Goal: Task Accomplishment & Management: Complete application form

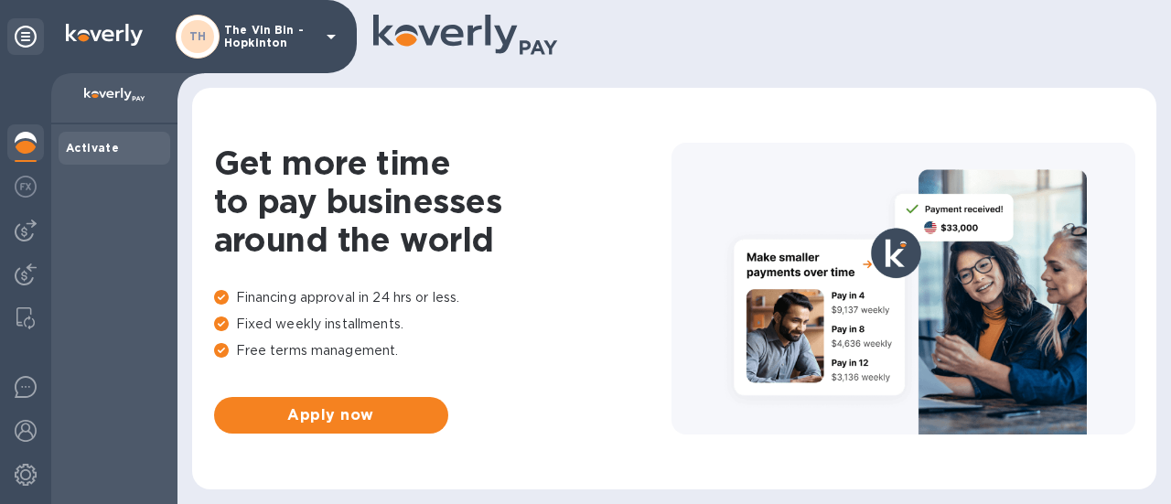
click at [265, 47] on p "The Vin Bin - Hopkinton" at bounding box center [269, 37] width 91 height 26
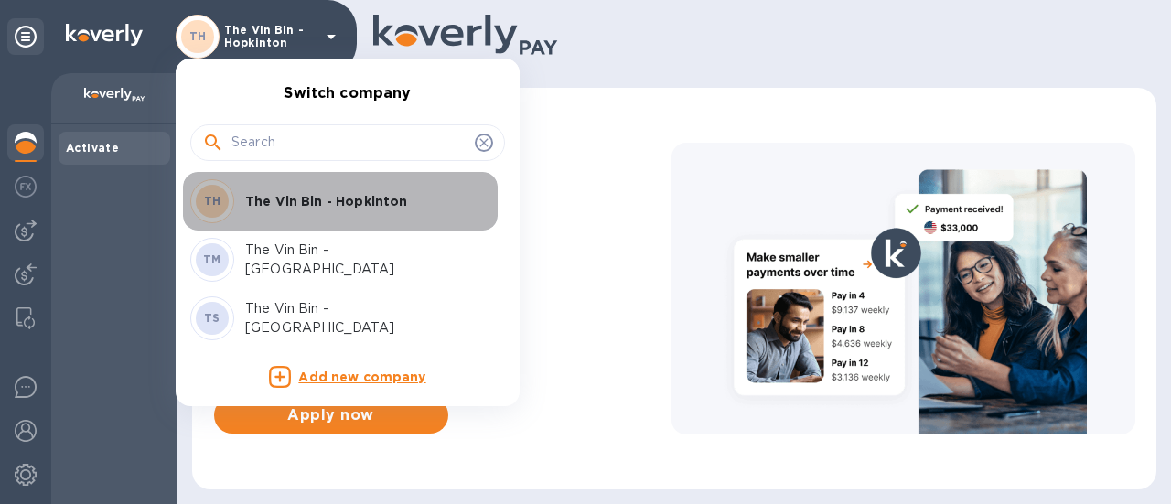
click at [357, 189] on div "TH The Vin Bin - Hopkinton" at bounding box center [332, 201] width 285 height 44
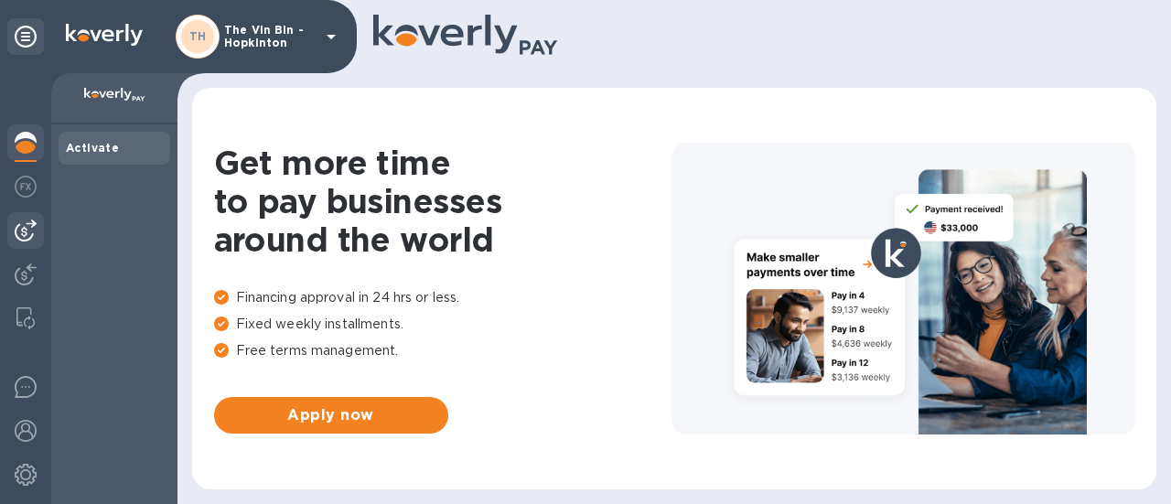
click at [23, 237] on img at bounding box center [26, 231] width 22 height 22
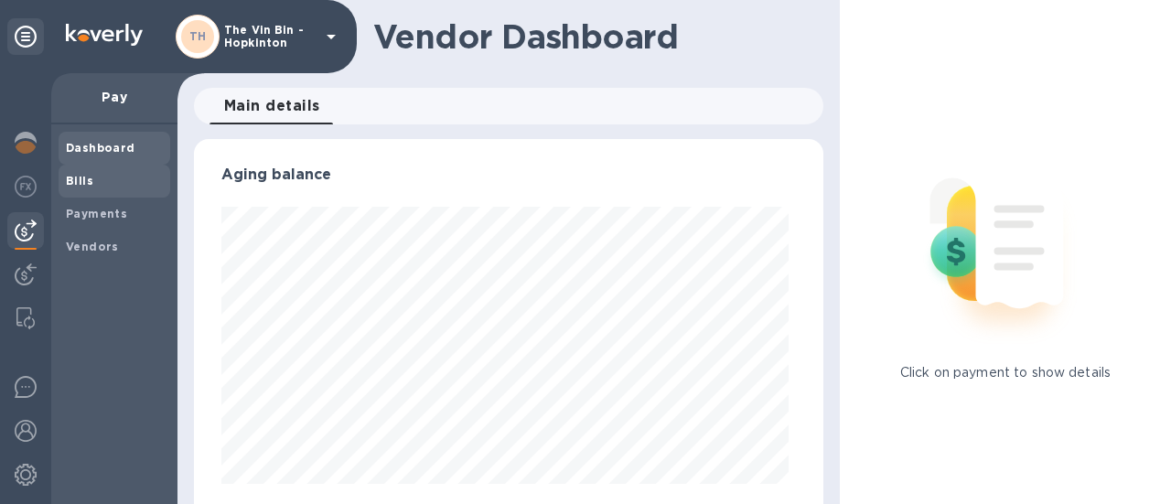
scroll to position [395, 622]
click at [80, 177] on b "Bills" at bounding box center [79, 181] width 27 height 14
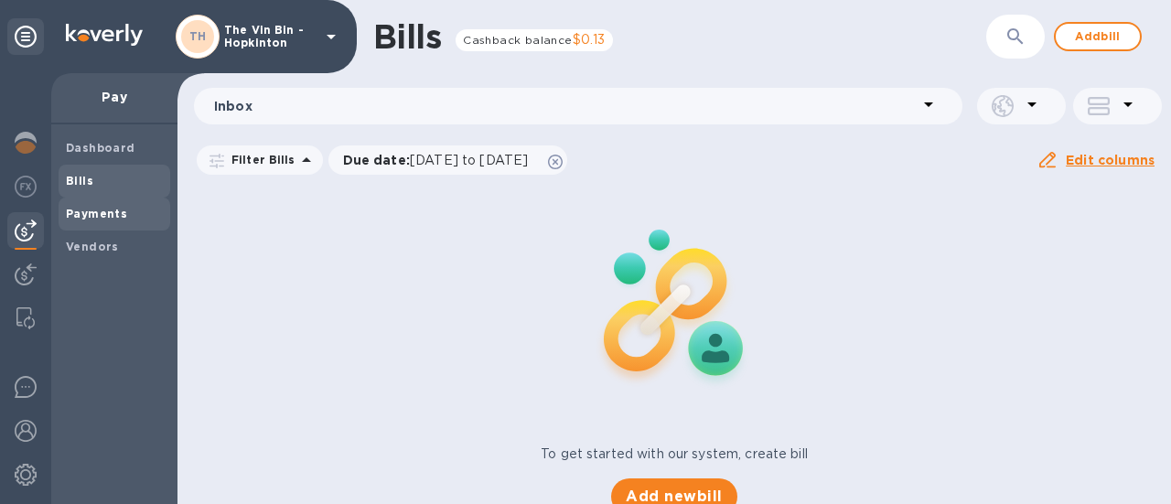
click at [102, 215] on b "Payments" at bounding box center [96, 214] width 61 height 14
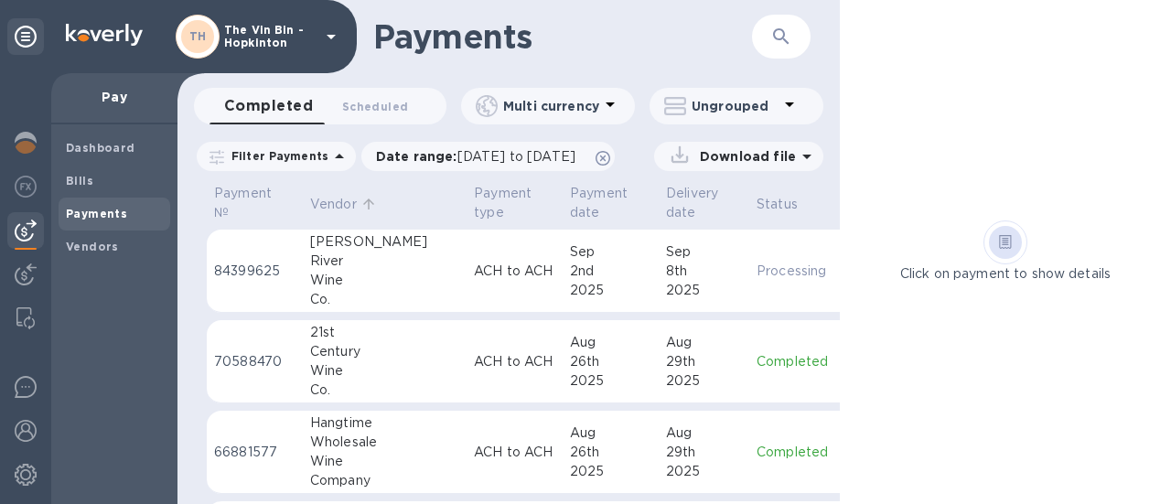
click at [341, 199] on p "Vendor" at bounding box center [333, 204] width 47 height 19
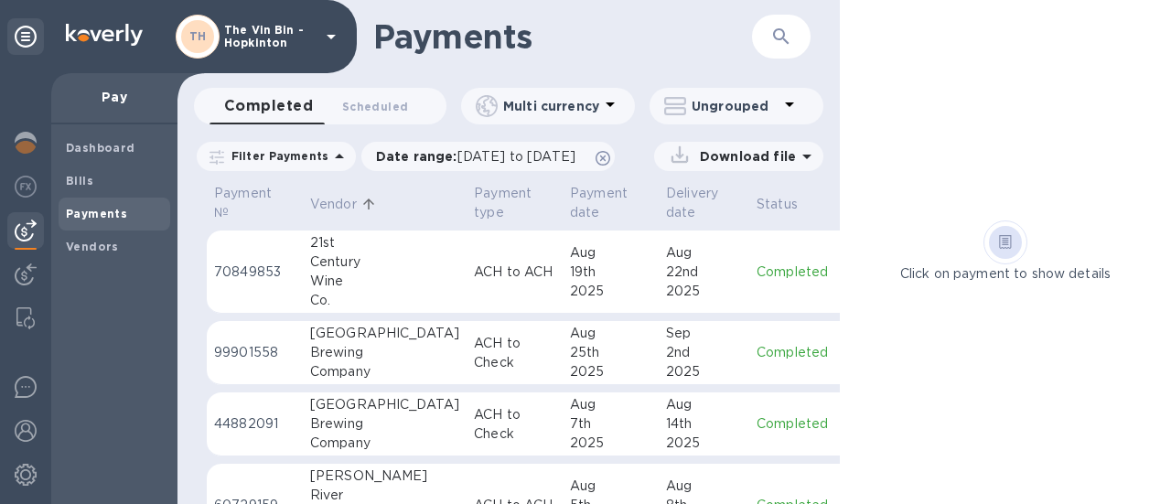
scroll to position [183, 0]
click at [381, 341] on td "Berkshire Brewing Company" at bounding box center [385, 350] width 164 height 64
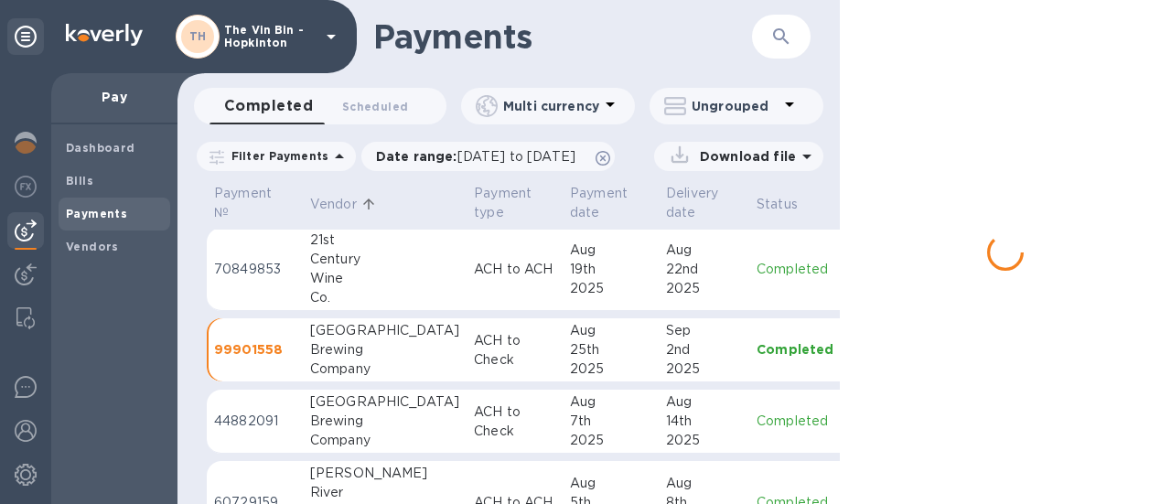
click at [381, 341] on td "Berkshire Brewing Company" at bounding box center [385, 350] width 164 height 64
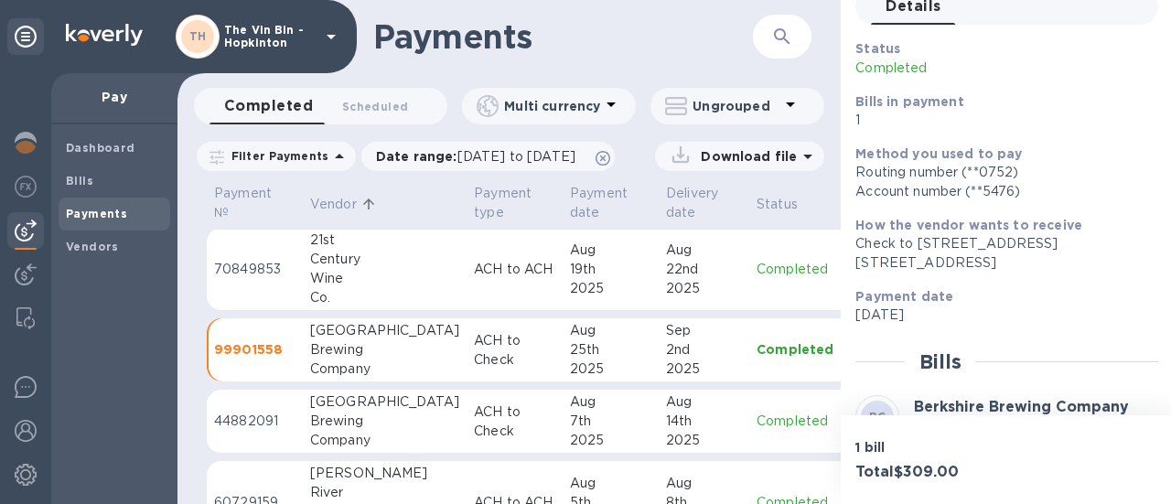
scroll to position [273, 0]
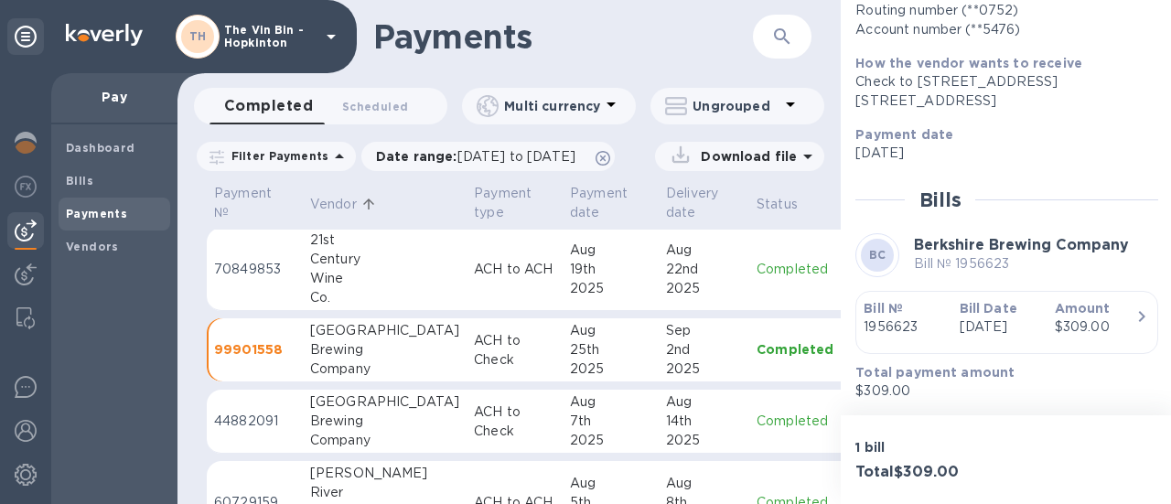
click at [370, 409] on div "[GEOGRAPHIC_DATA]" at bounding box center [384, 401] width 149 height 19
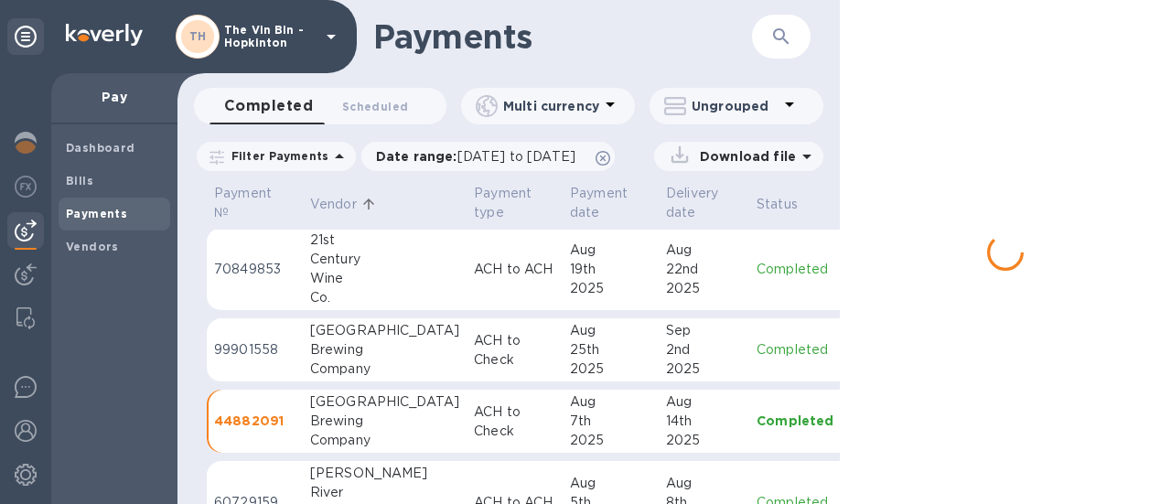
click at [370, 409] on div "[GEOGRAPHIC_DATA]" at bounding box center [384, 401] width 149 height 19
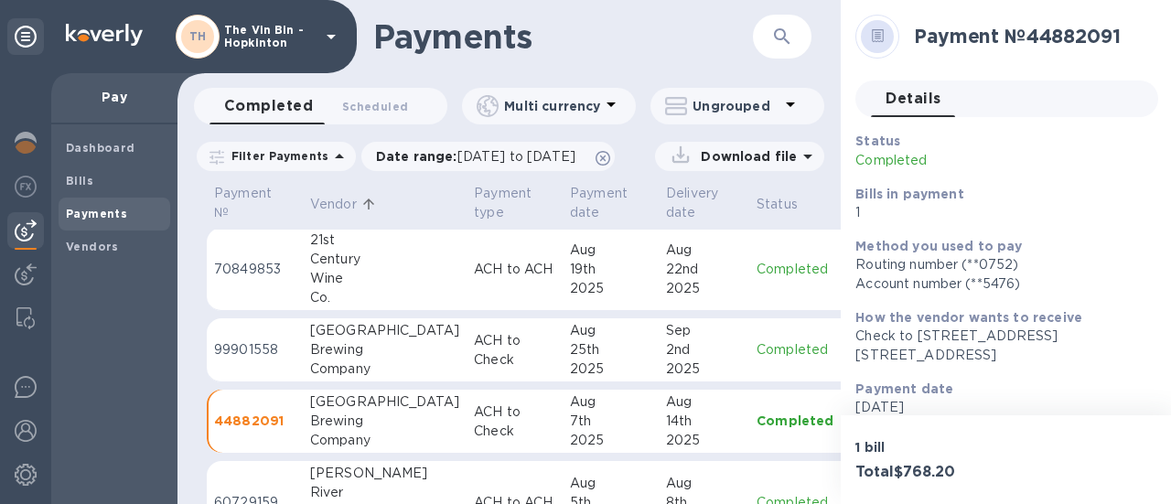
scroll to position [274, 0]
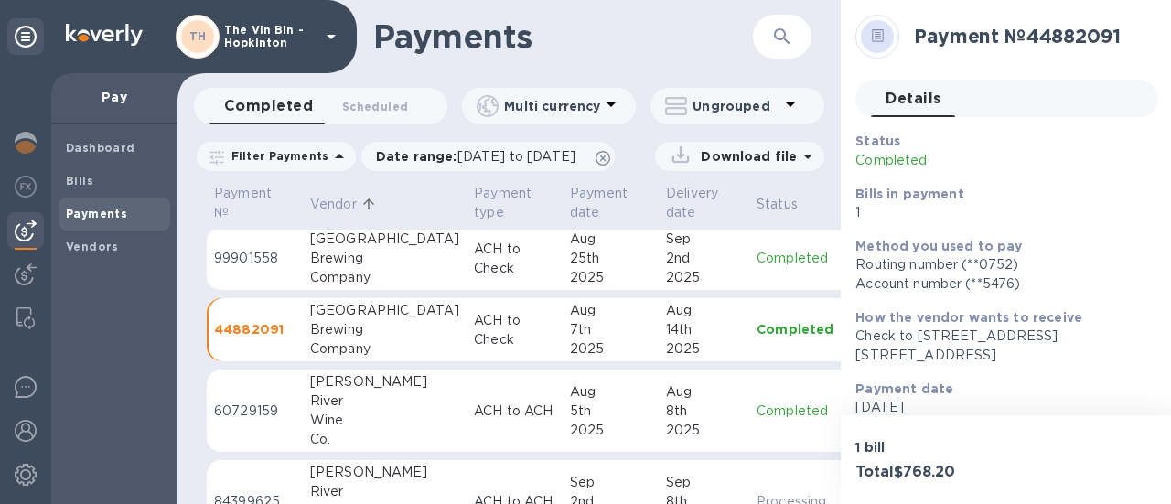
click at [348, 331] on div "Brewing" at bounding box center [384, 329] width 149 height 19
click at [474, 332] on p "ACH to Check" at bounding box center [514, 330] width 81 height 38
click at [570, 316] on div "Aug" at bounding box center [610, 310] width 81 height 19
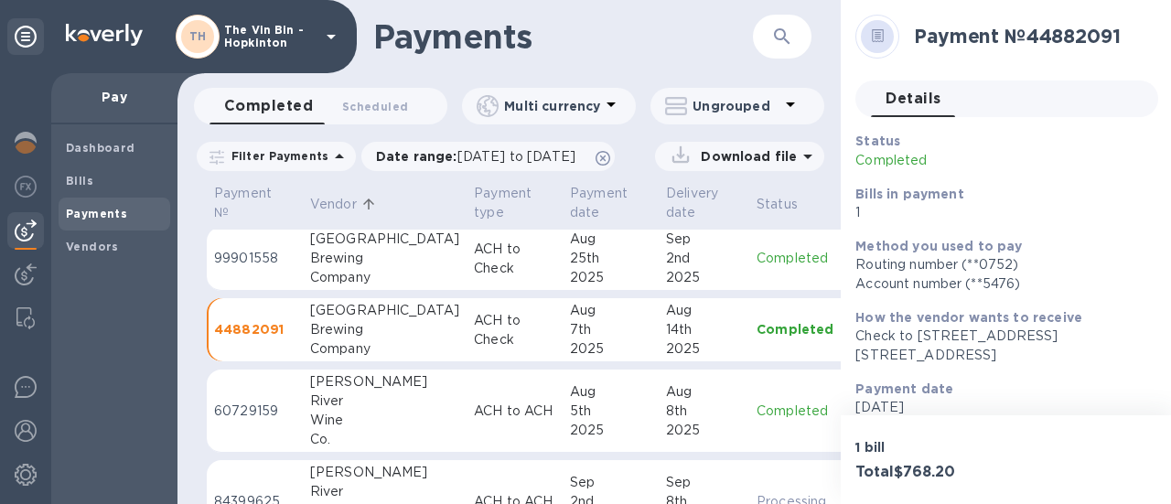
click at [570, 316] on div "Aug" at bounding box center [610, 310] width 81 height 19
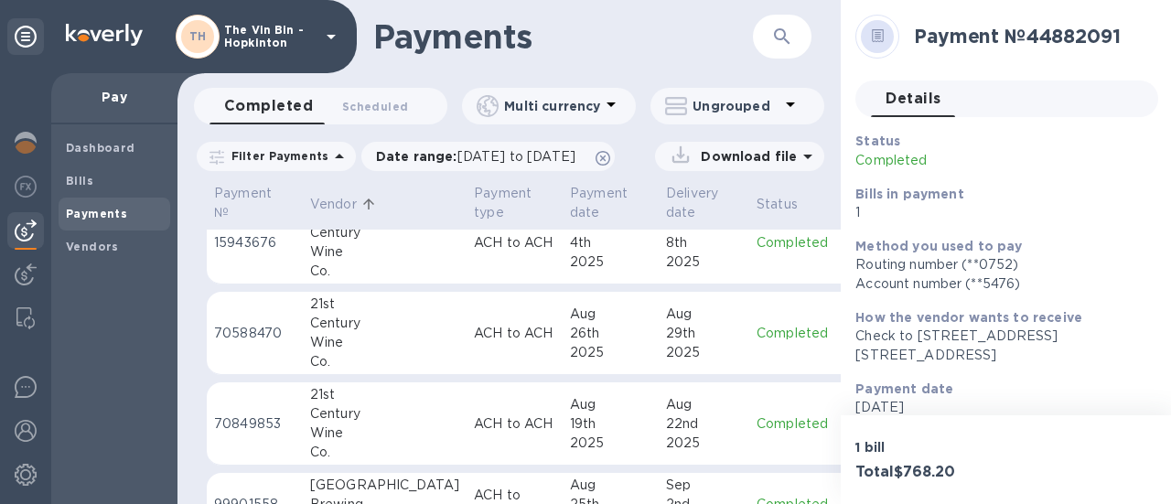
scroll to position [0, 0]
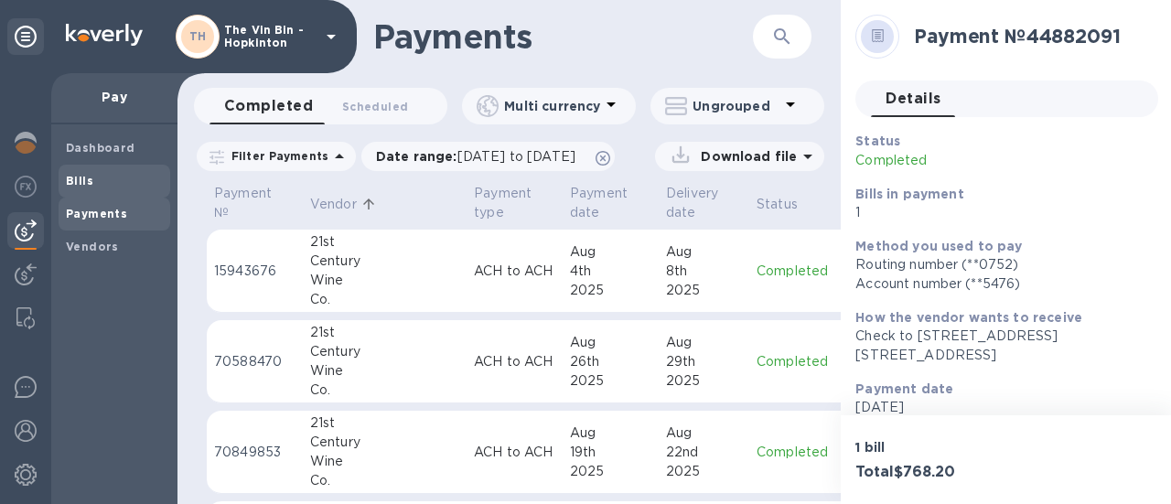
click at [78, 181] on b "Bills" at bounding box center [79, 181] width 27 height 14
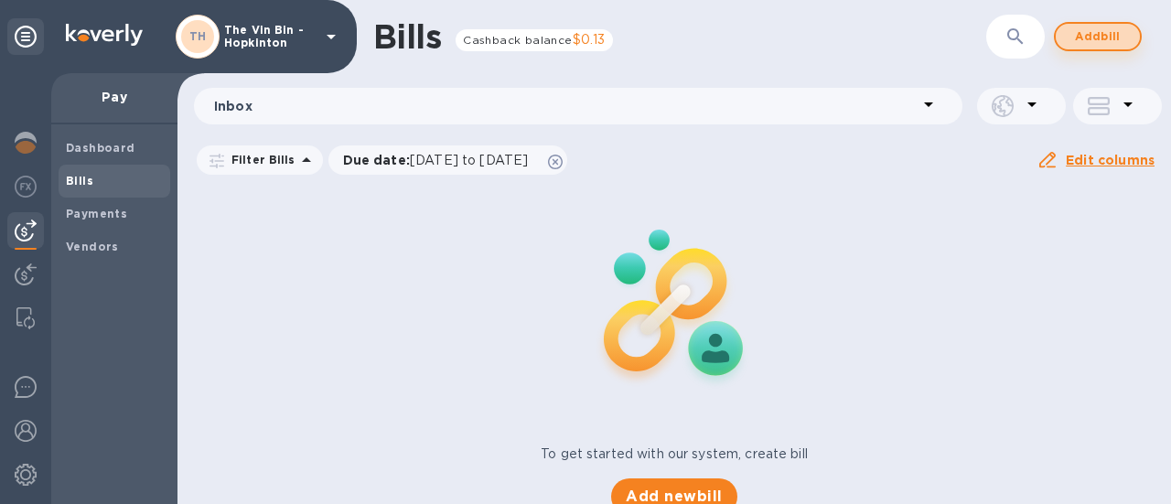
click at [1073, 38] on span "Add bill" at bounding box center [1097, 37] width 55 height 22
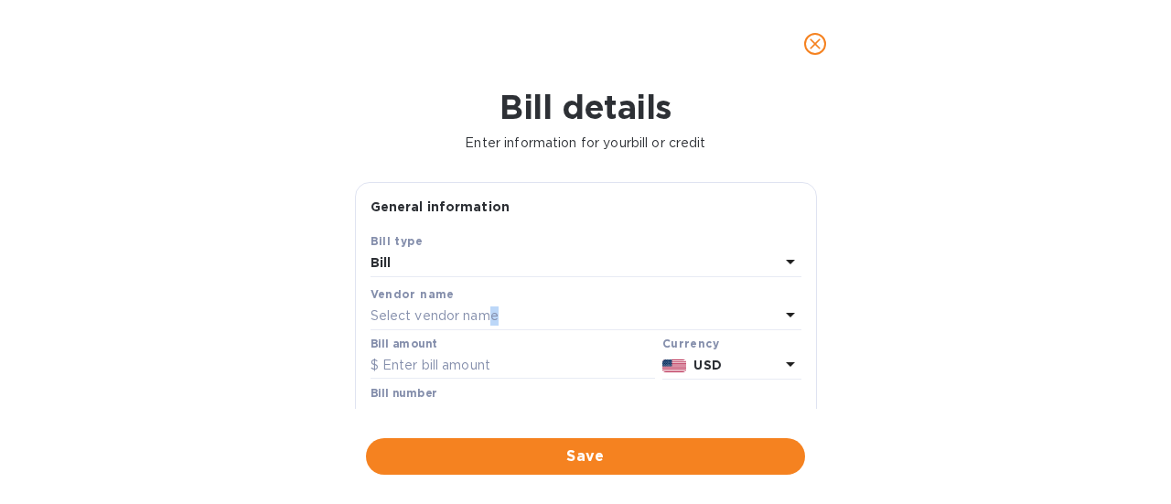
click at [492, 316] on p "Select vendor name" at bounding box center [434, 315] width 128 height 19
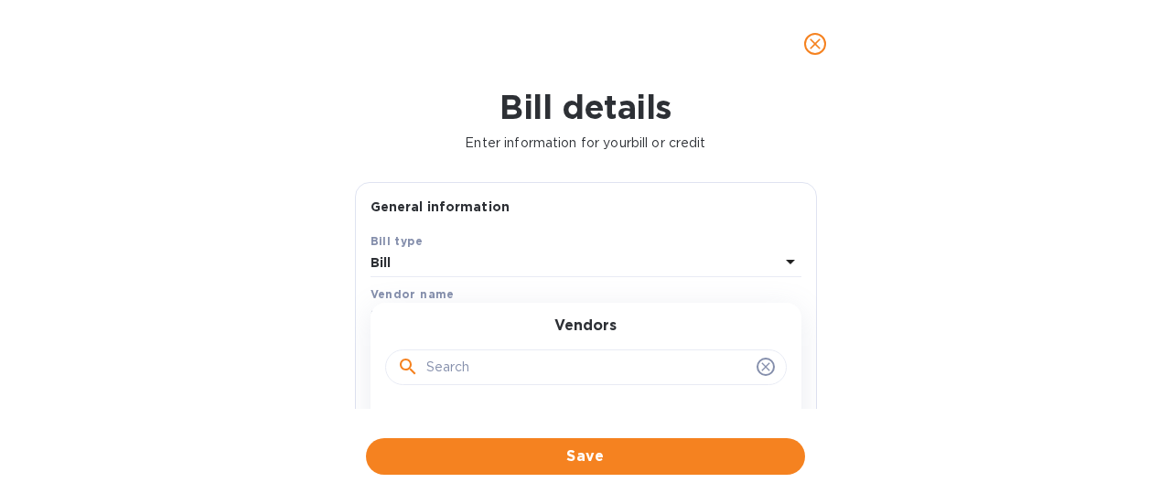
click at [492, 362] on input "text" at bounding box center [587, 367] width 323 height 27
click at [443, 318] on div "Vendors" at bounding box center [585, 356] width 387 height 79
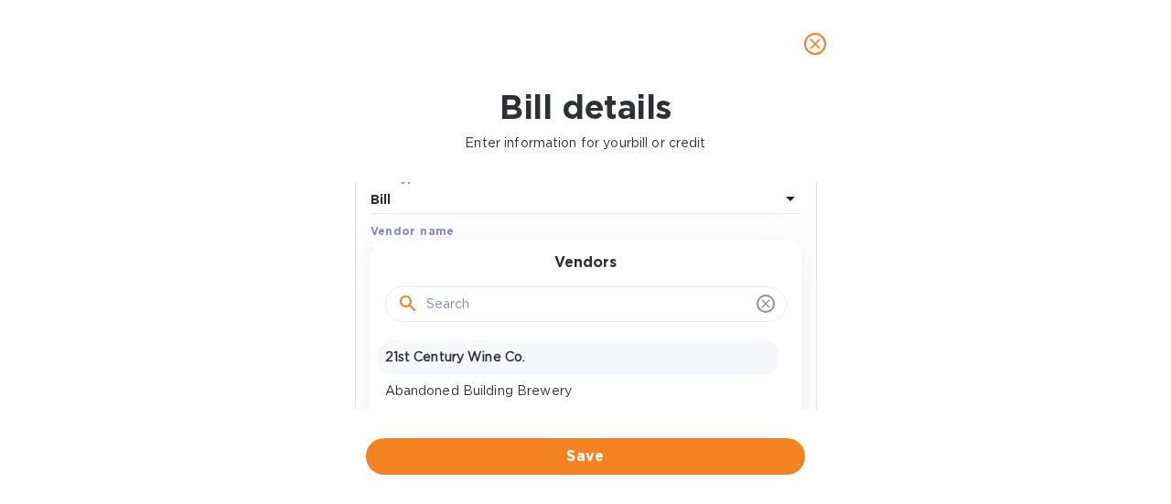
scroll to position [91, 0]
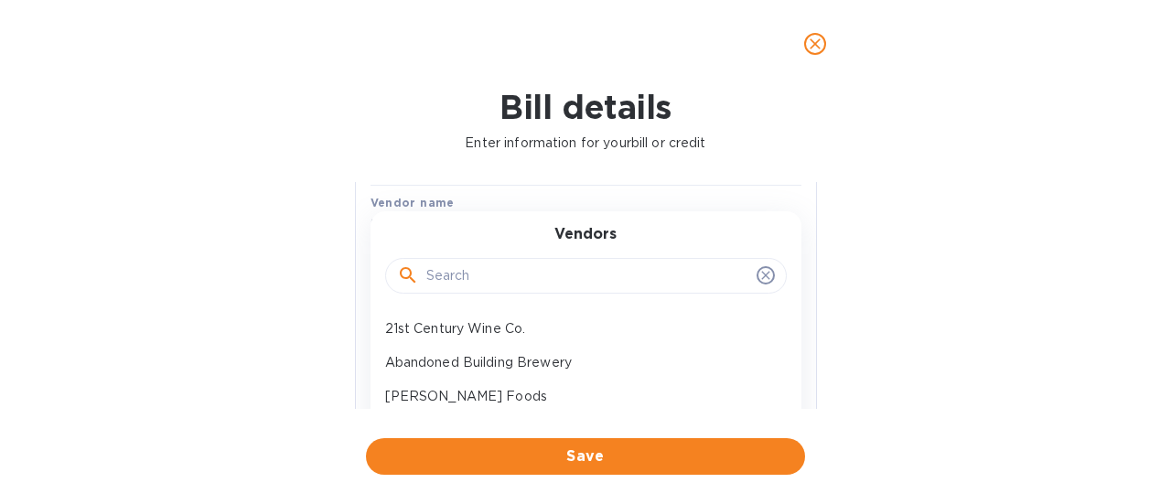
click at [526, 270] on input "text" at bounding box center [587, 276] width 323 height 27
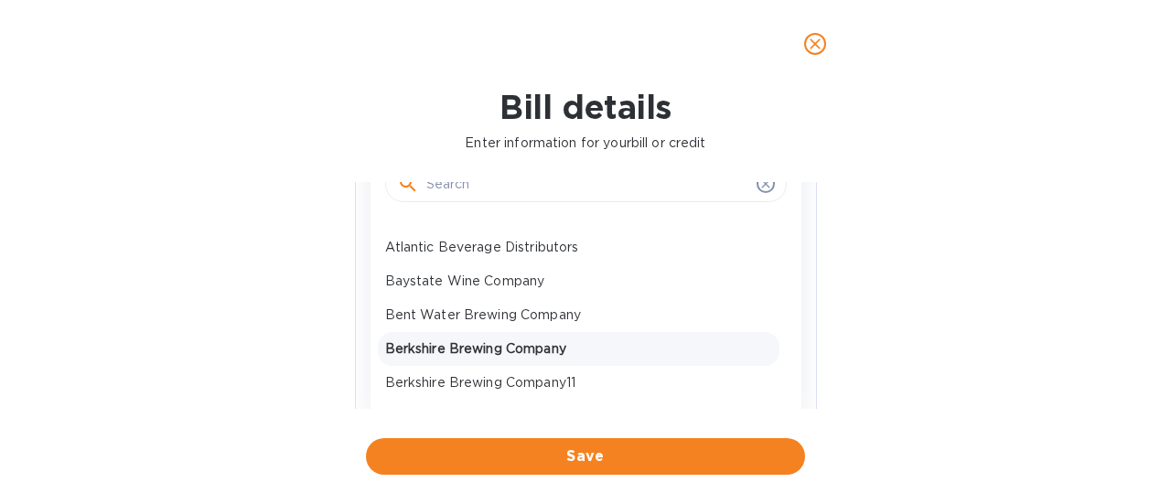
click at [477, 353] on p "Berkshire Brewing Company" at bounding box center [578, 348] width 387 height 19
type input "[DATE]"
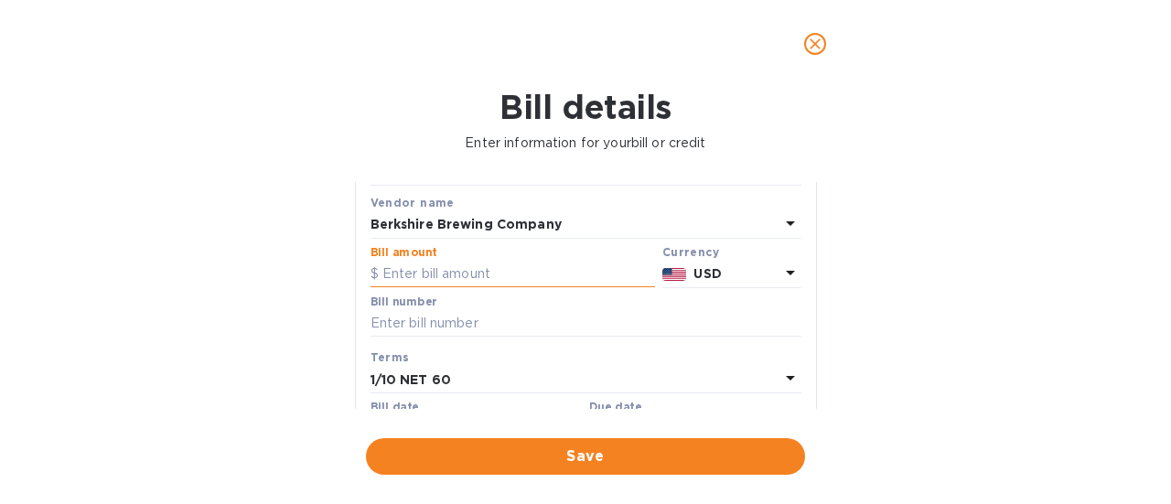
click at [500, 274] on input "text" at bounding box center [512, 274] width 284 height 27
type input "378"
click at [509, 327] on input "text" at bounding box center [585, 323] width 431 height 27
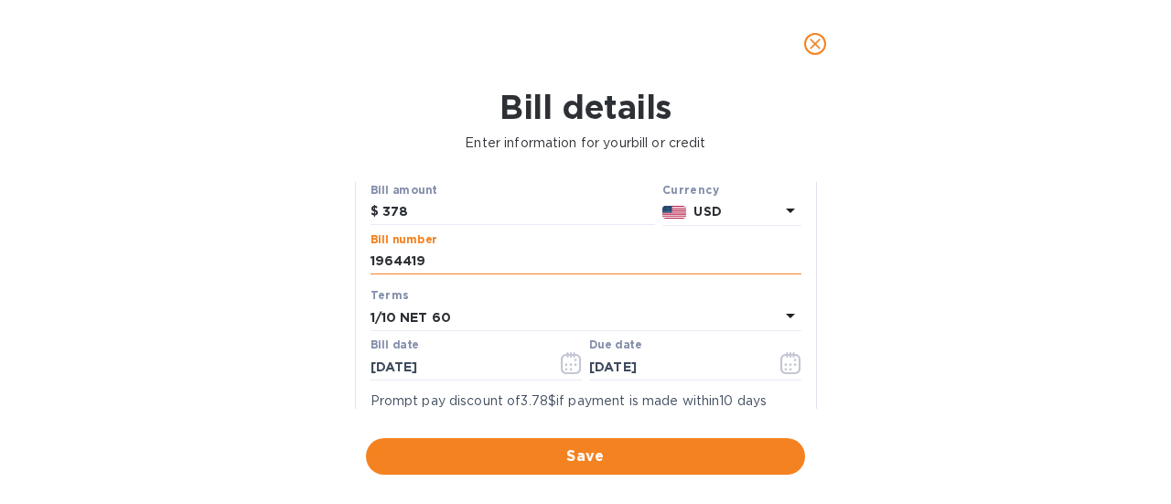
scroll to position [183, 0]
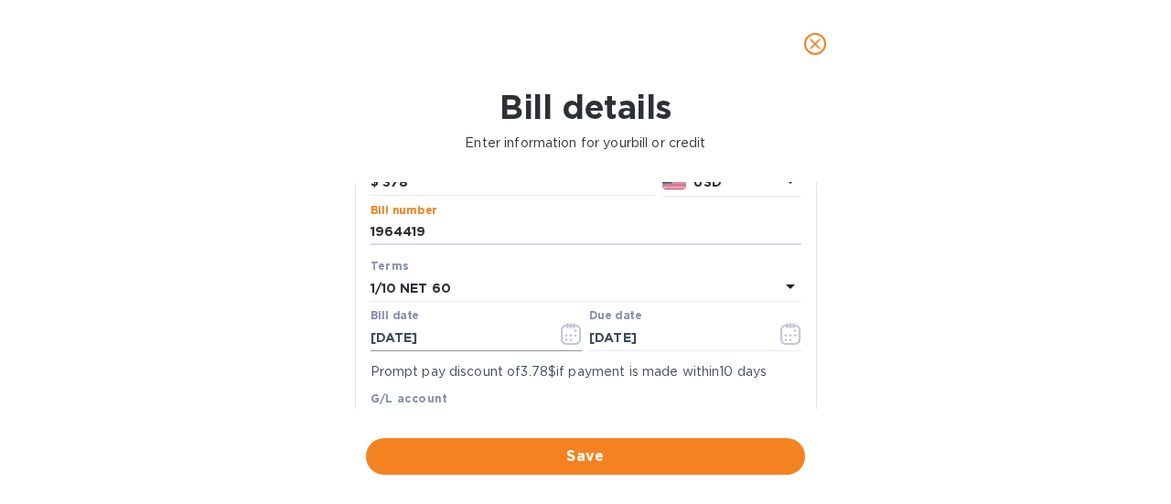
type input "1964419"
click at [569, 336] on icon "button" at bounding box center [571, 334] width 21 height 22
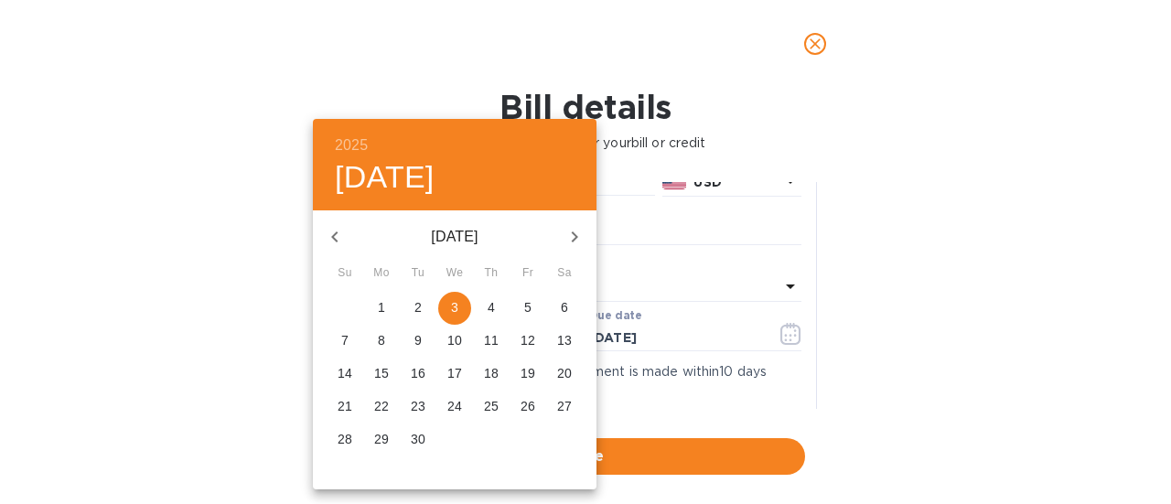
click at [333, 231] on icon "button" at bounding box center [335, 237] width 22 height 22
click at [420, 434] on p "29" at bounding box center [418, 439] width 15 height 18
type input "[DATE]"
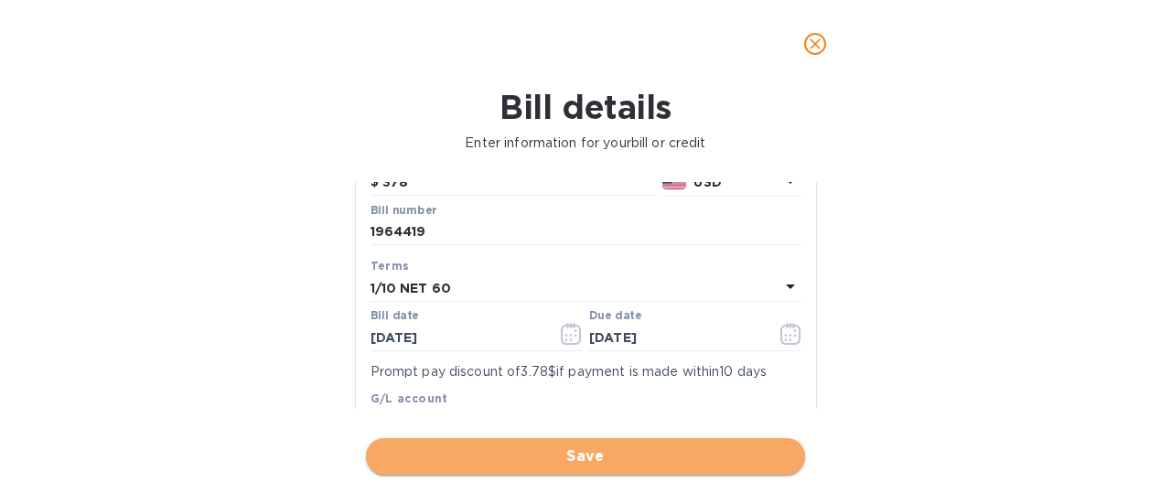
click at [576, 456] on span "Save" at bounding box center [586, 456] width 410 height 22
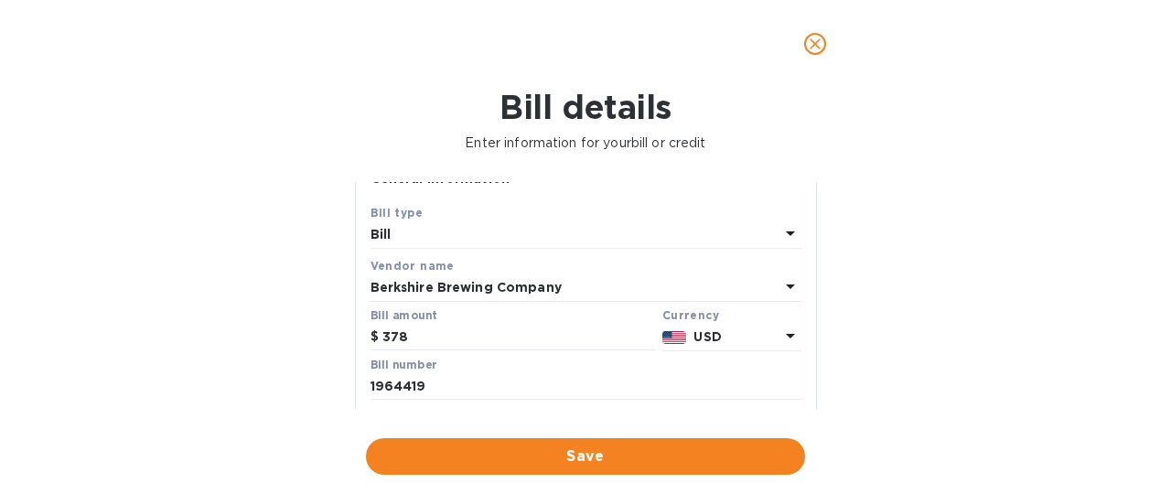
scroll to position [0, 0]
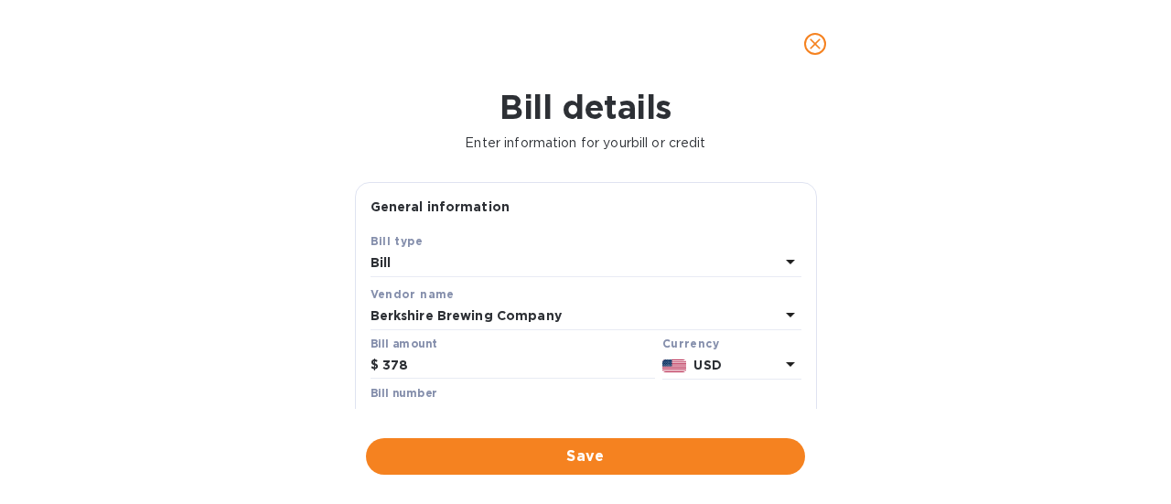
click at [816, 42] on icon "close" at bounding box center [815, 43] width 11 height 11
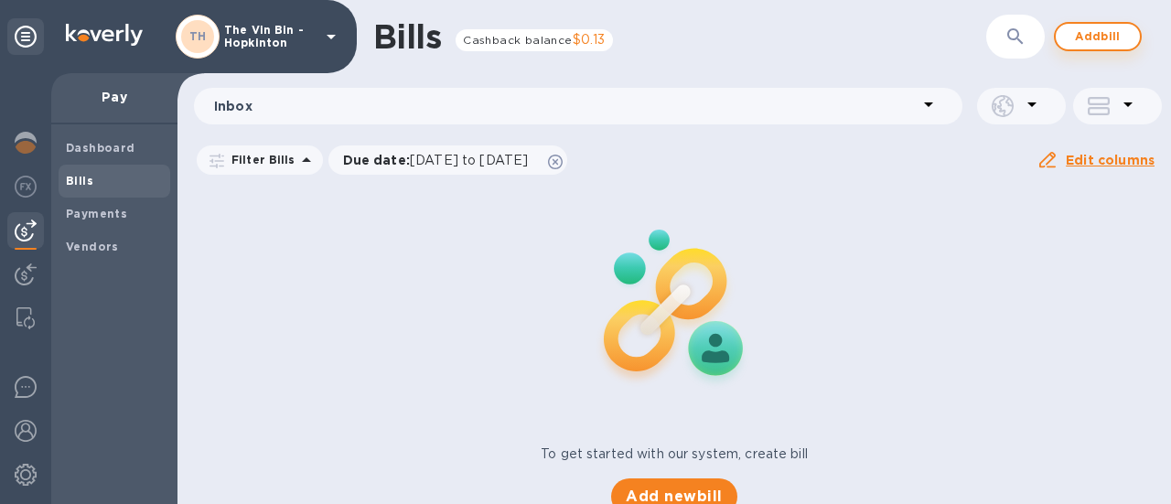
click at [1082, 41] on span "Add bill" at bounding box center [1097, 37] width 55 height 22
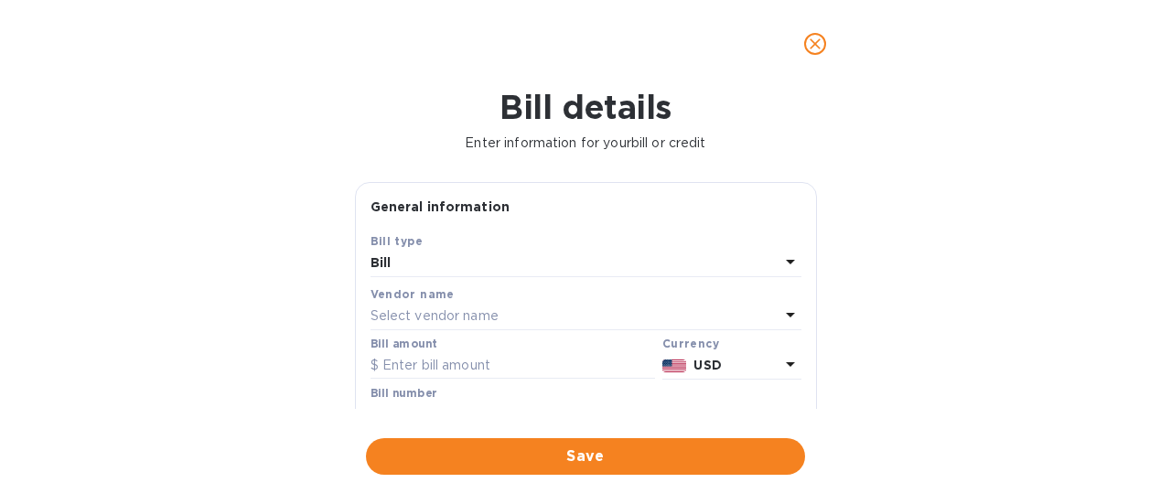
click at [489, 314] on p "Select vendor name" at bounding box center [434, 315] width 128 height 19
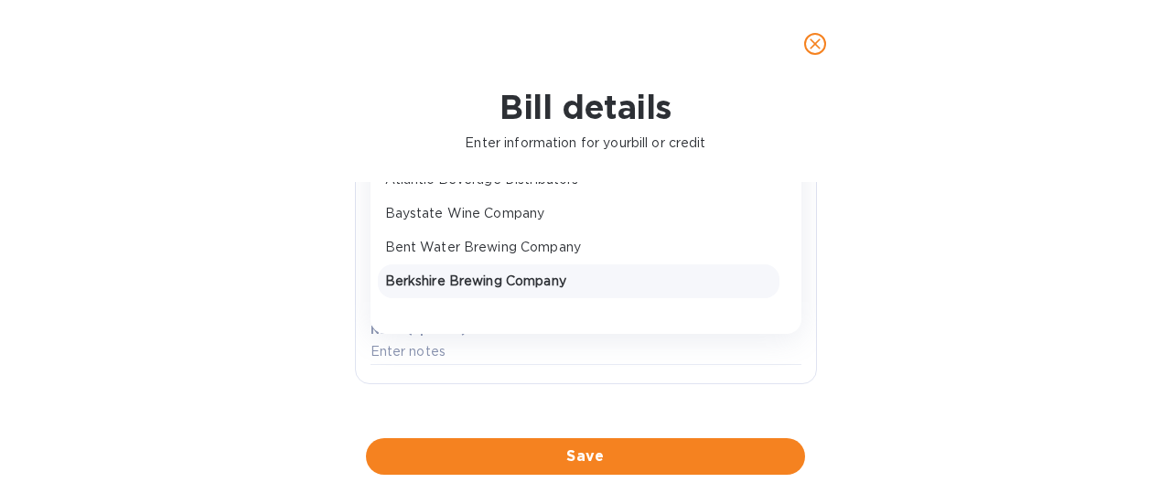
scroll to position [91, 0]
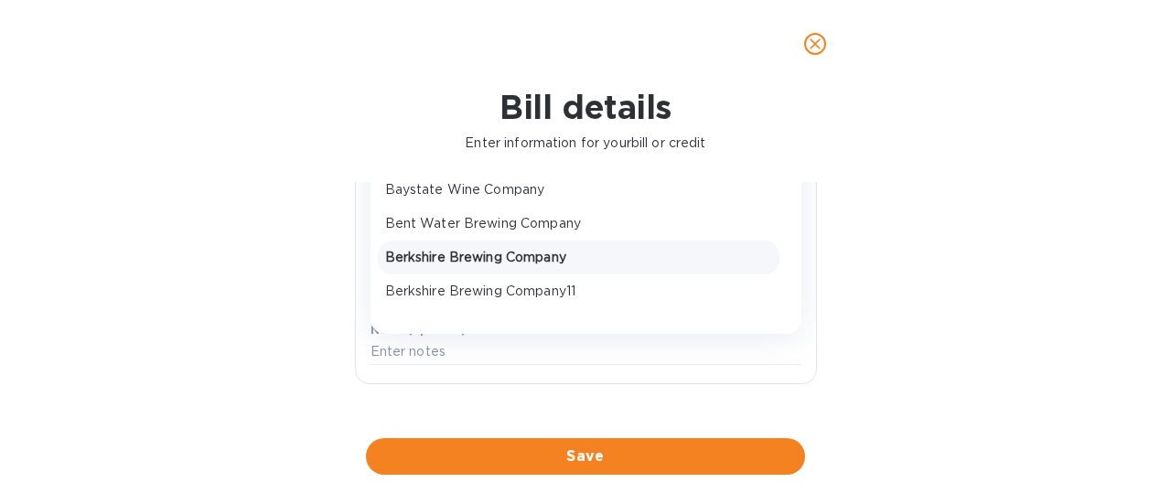
click at [485, 259] on p "Berkshire Brewing Company" at bounding box center [578, 257] width 387 height 19
type input "[DATE]"
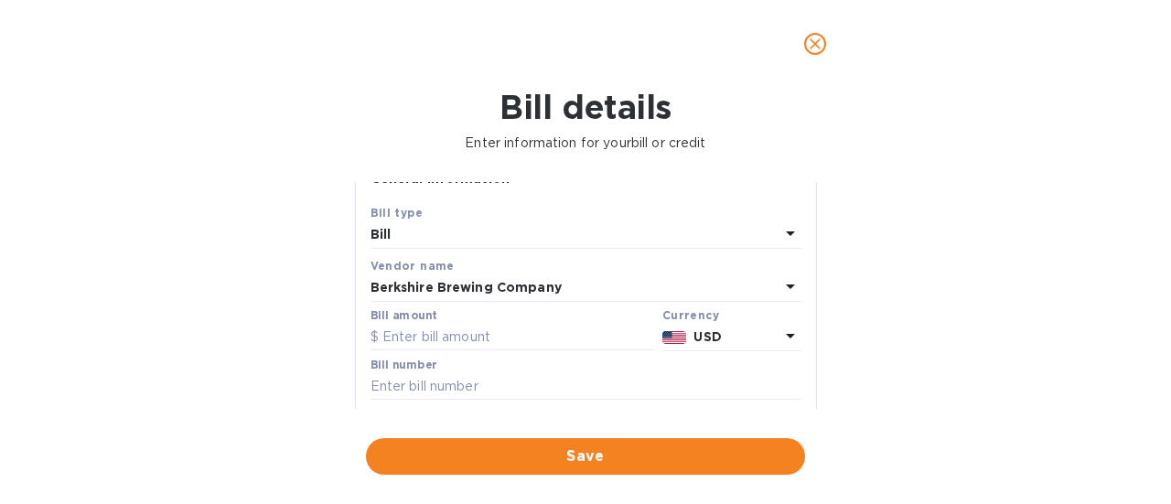
scroll to position [0, 0]
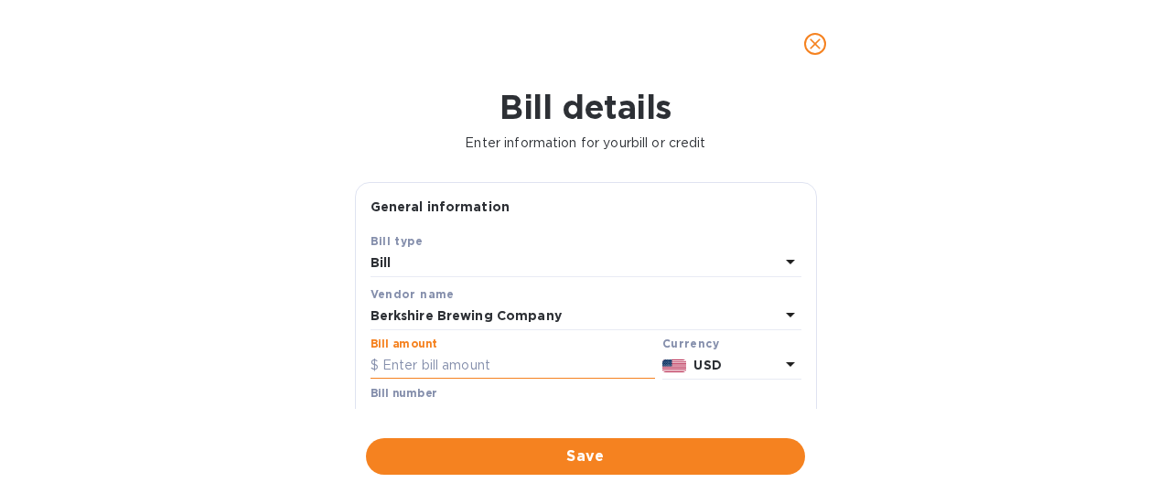
click at [486, 362] on input "text" at bounding box center [512, 365] width 284 height 27
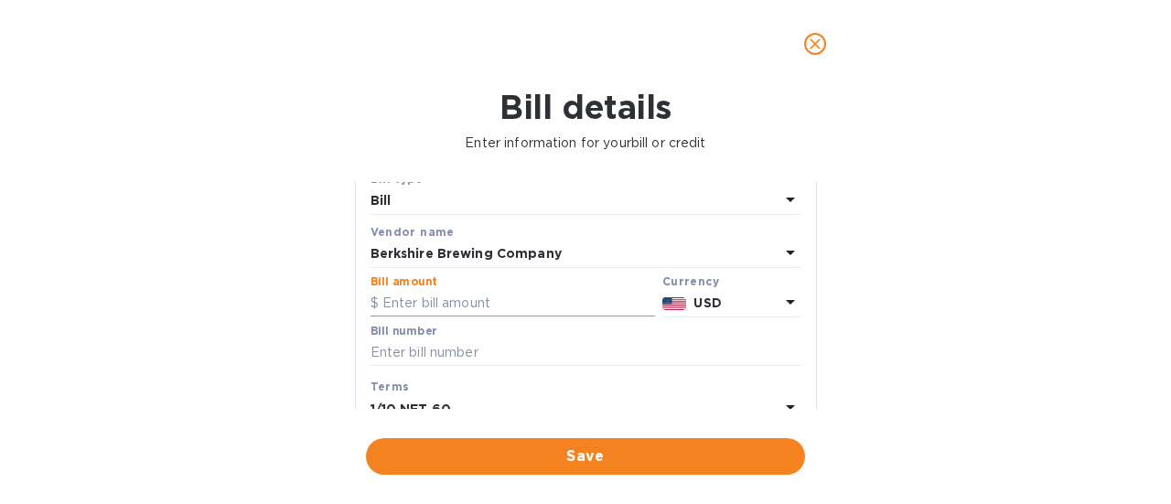
scroll to position [91, 0]
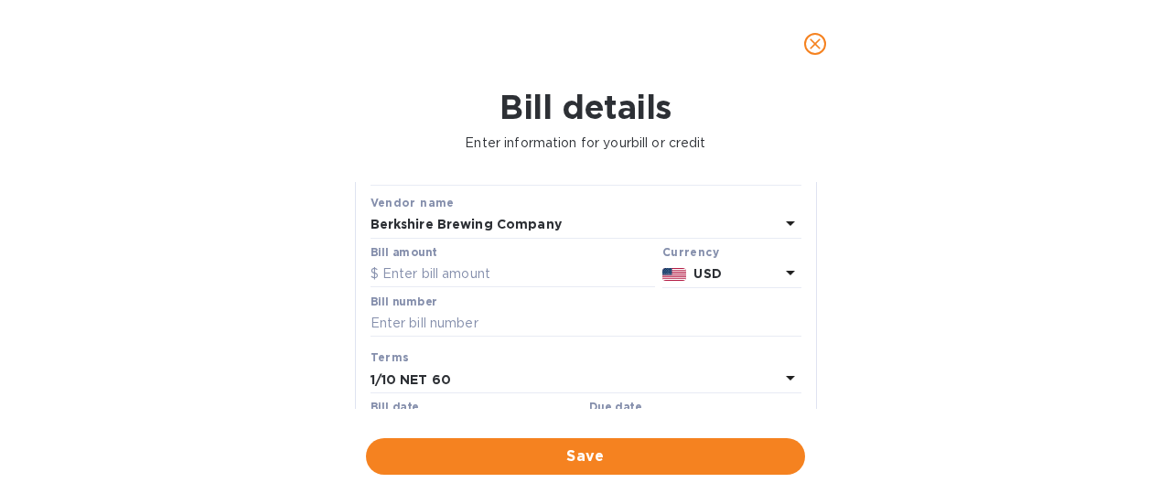
click at [469, 307] on div "Bill number" at bounding box center [585, 316] width 431 height 42
click at [483, 330] on input "text" at bounding box center [585, 323] width 431 height 27
type input "1967744"
click at [489, 268] on input "text" at bounding box center [512, 274] width 284 height 27
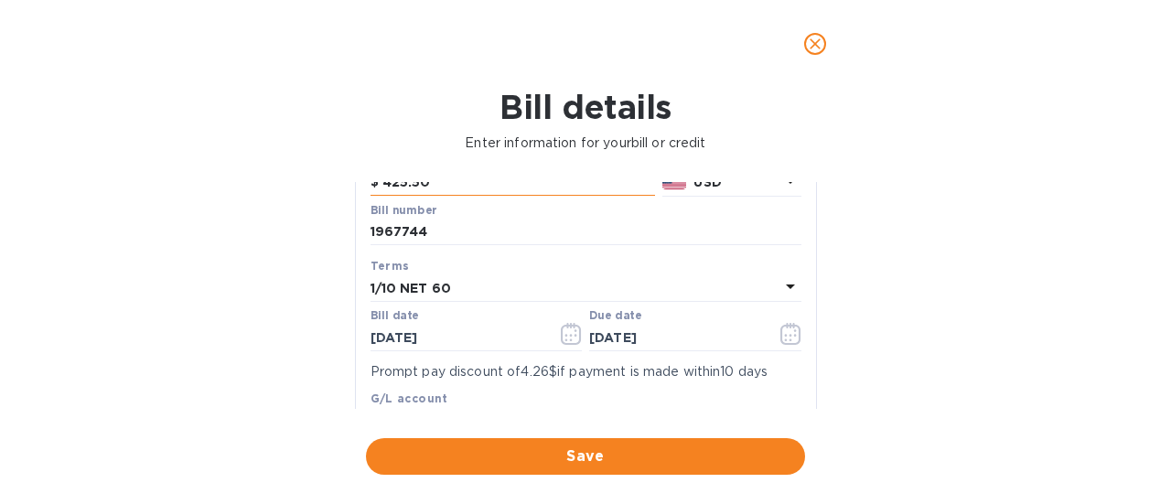
scroll to position [274, 0]
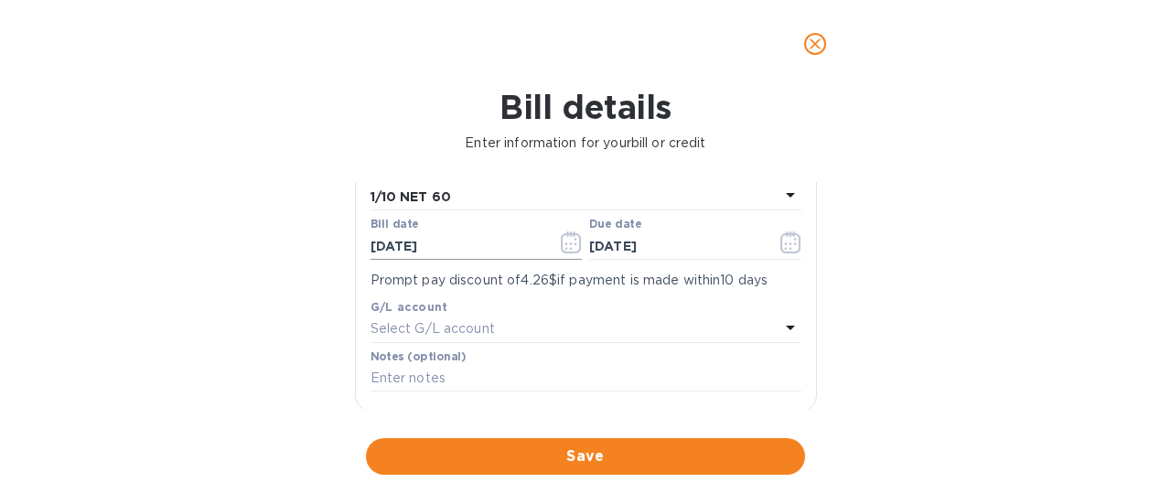
type input "425.50"
click at [570, 248] on icon "button" at bounding box center [571, 242] width 21 height 22
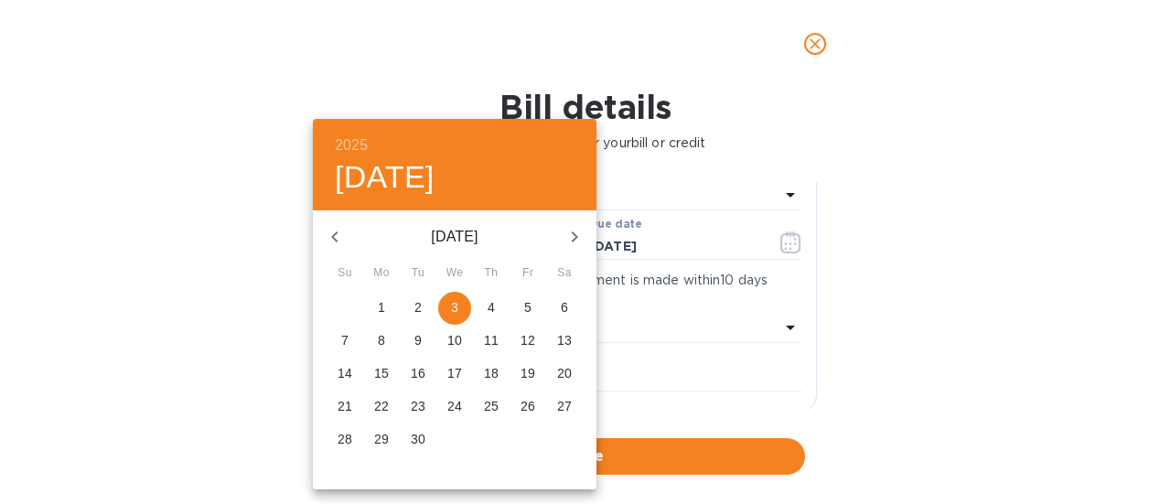
click at [330, 235] on icon "button" at bounding box center [335, 237] width 22 height 22
click at [422, 403] on p "19" at bounding box center [418, 406] width 15 height 18
type input "[DATE]"
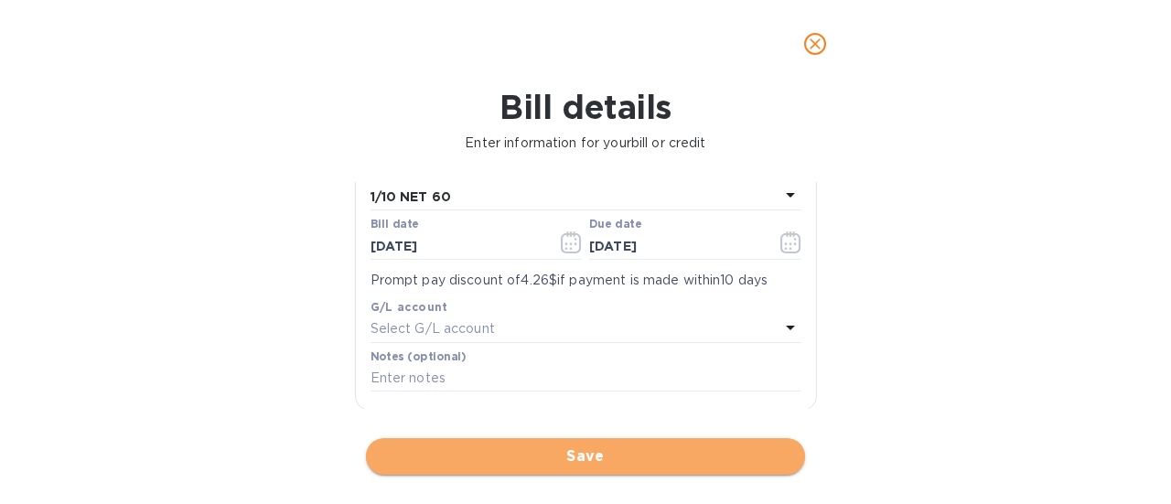
click at [566, 456] on span "Save" at bounding box center [586, 456] width 410 height 22
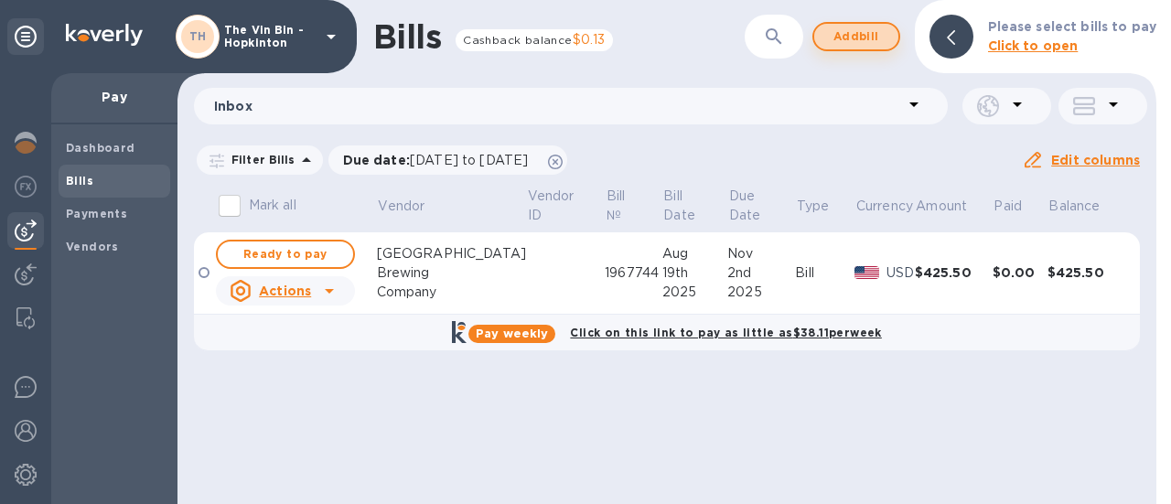
click at [850, 35] on span "Add bill" at bounding box center [856, 37] width 55 height 22
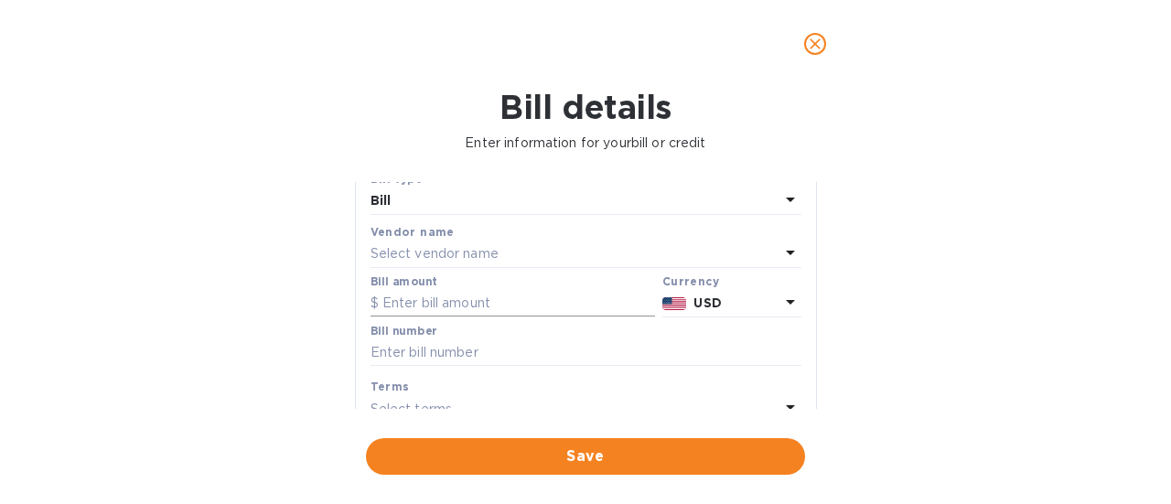
scroll to position [91, 0]
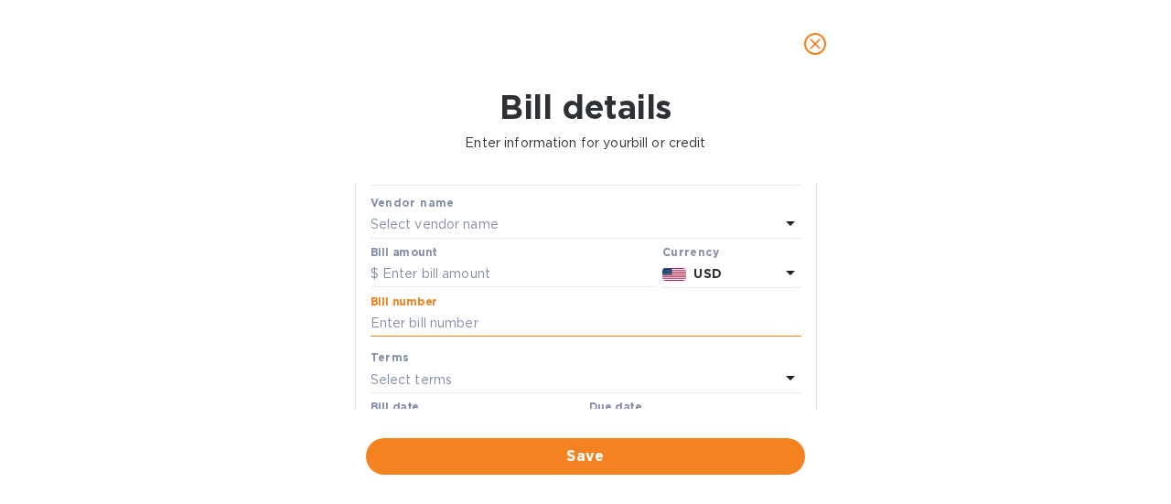
click at [481, 317] on input "text" at bounding box center [585, 323] width 431 height 27
type input "1968744"
click at [484, 222] on p "Select vendor name" at bounding box center [434, 224] width 128 height 19
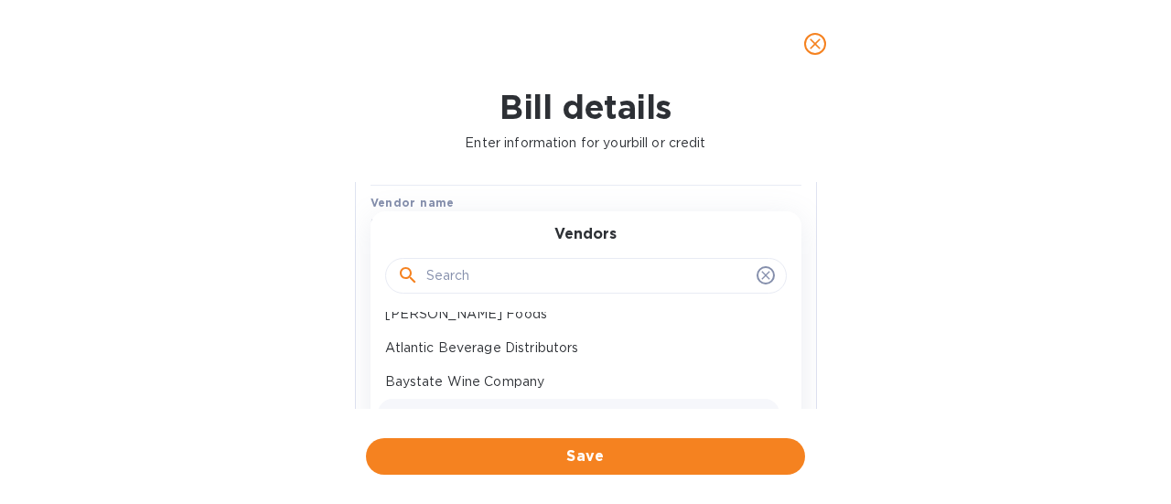
scroll to position [183, 0]
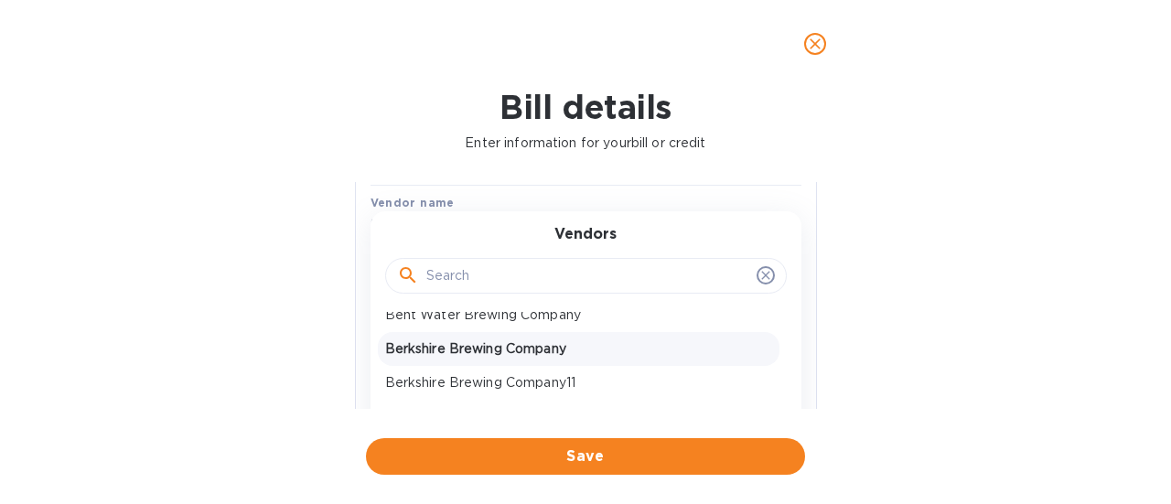
click at [460, 354] on p "Berkshire Brewing Company" at bounding box center [578, 348] width 387 height 19
type input "[DATE]"
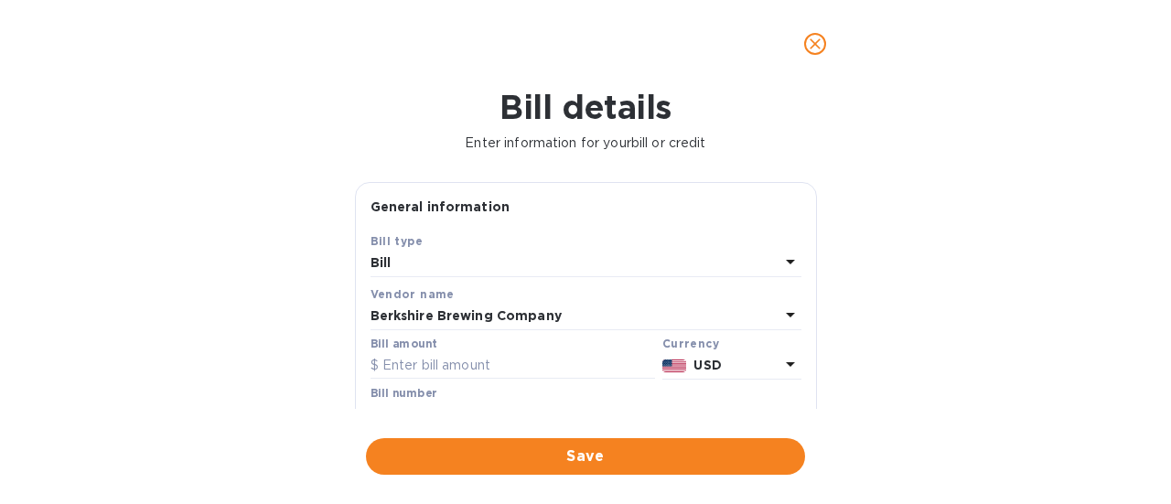
scroll to position [91, 0]
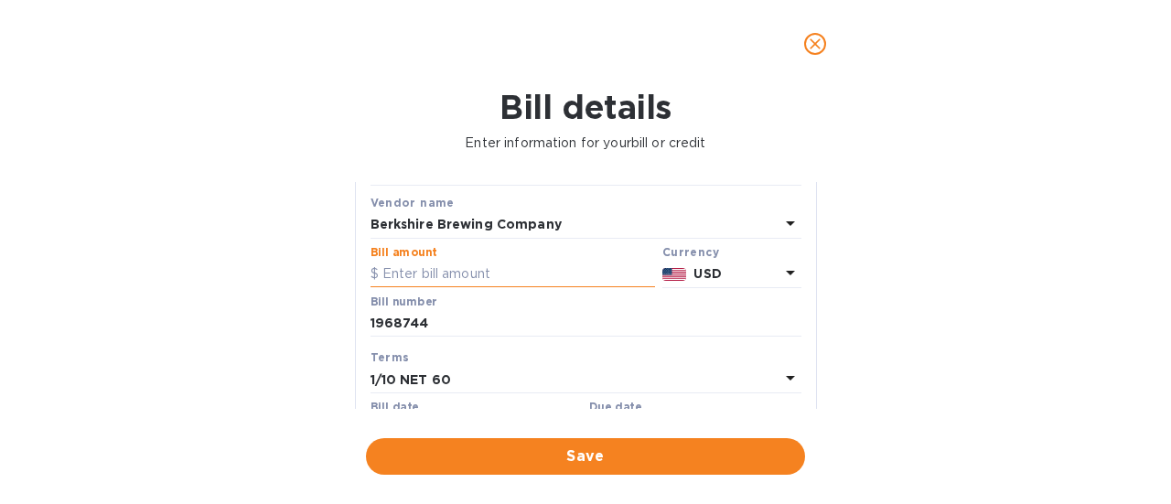
click at [495, 271] on input "text" at bounding box center [512, 274] width 284 height 27
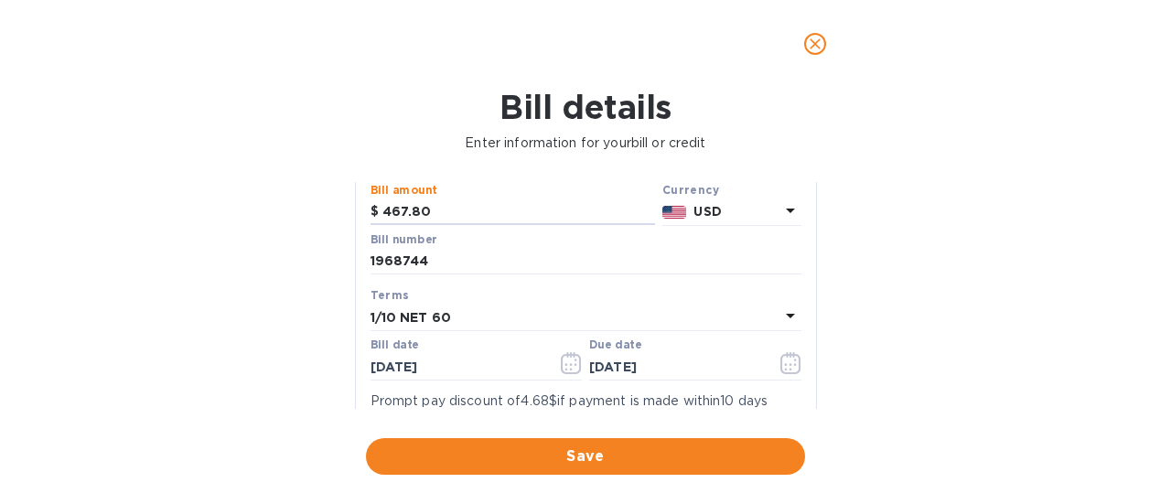
scroll to position [183, 0]
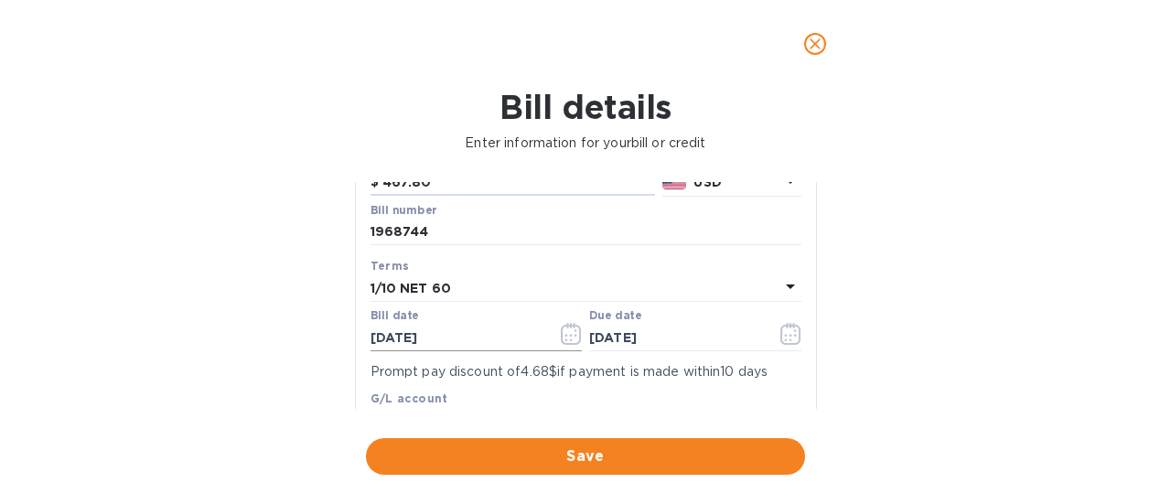
type input "467.80"
click at [566, 330] on icon "button" at bounding box center [571, 334] width 21 height 22
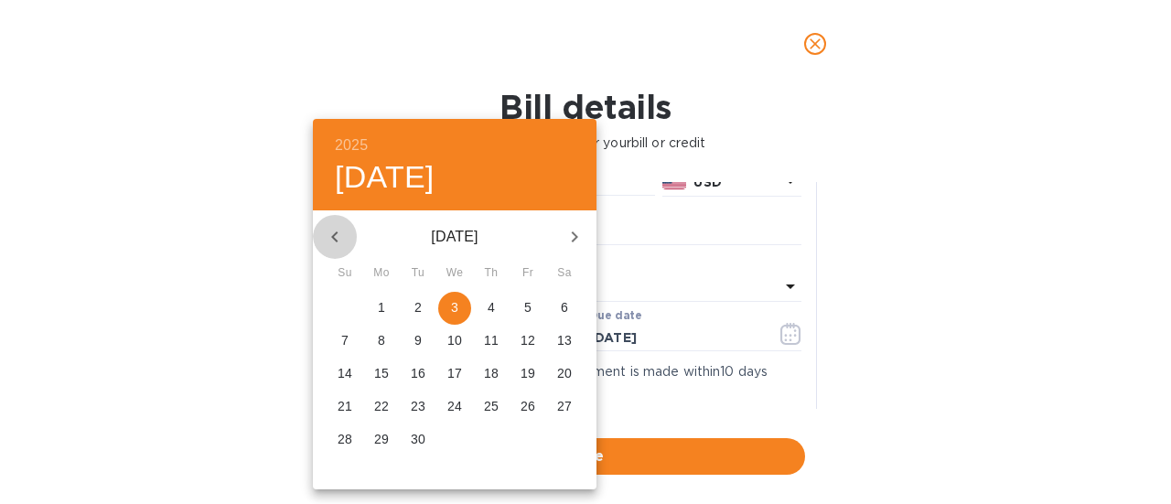
click at [333, 238] on icon "button" at bounding box center [334, 236] width 6 height 11
click at [416, 431] on p "26" at bounding box center [418, 439] width 15 height 18
type input "[DATE]"
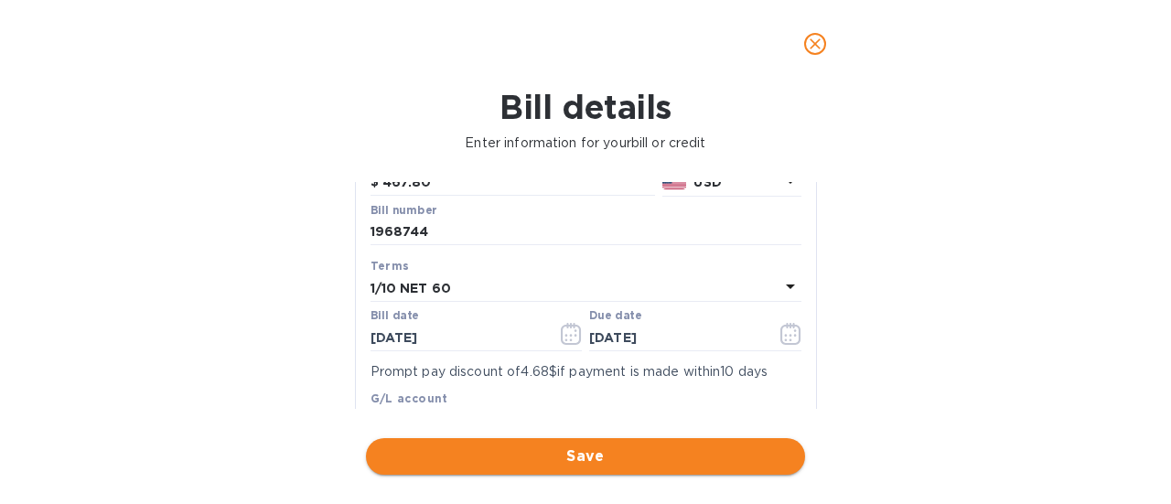
click at [580, 462] on span "Save" at bounding box center [586, 456] width 410 height 22
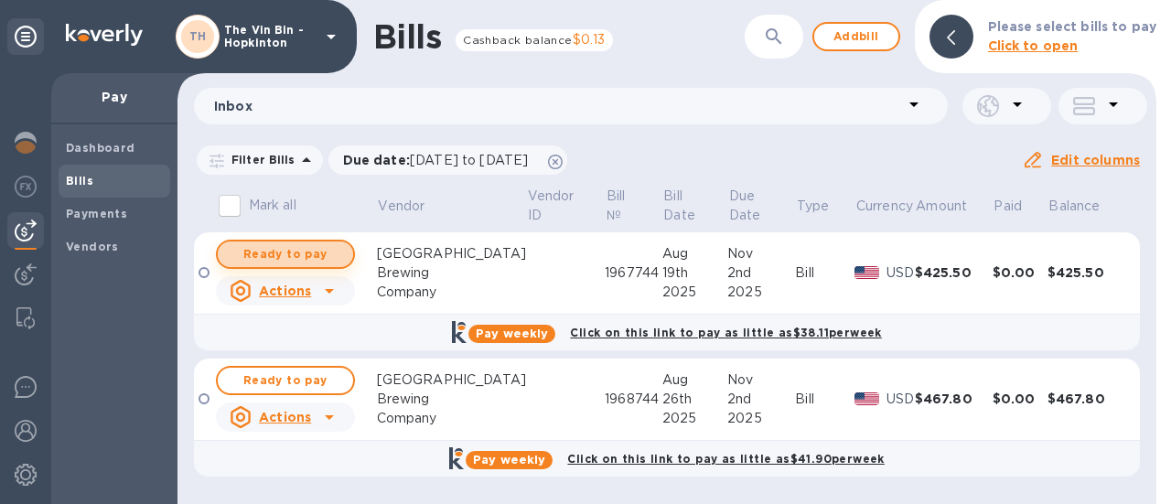
click at [303, 257] on span "Ready to pay" at bounding box center [285, 254] width 106 height 22
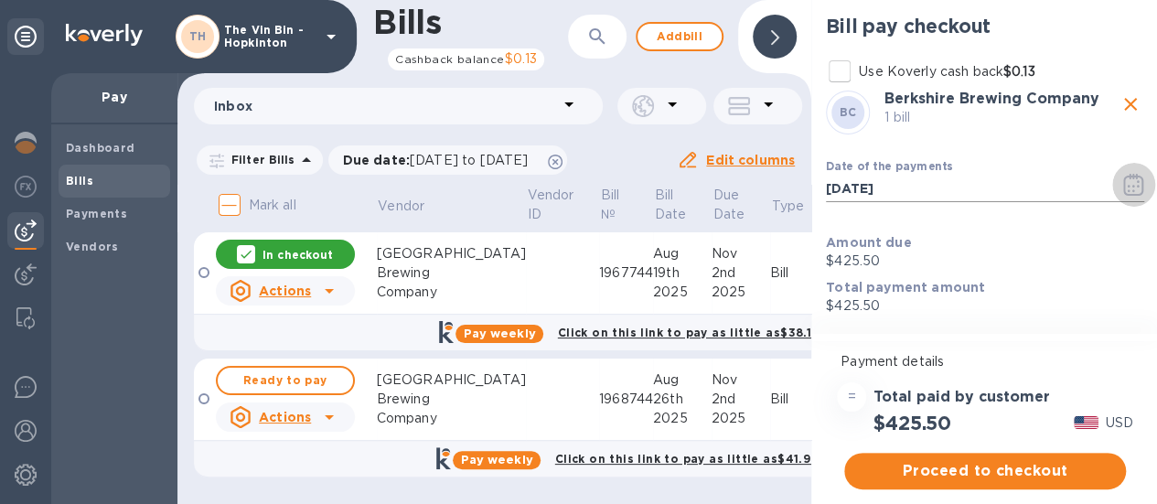
click at [1129, 184] on icon "button" at bounding box center [1133, 185] width 21 height 22
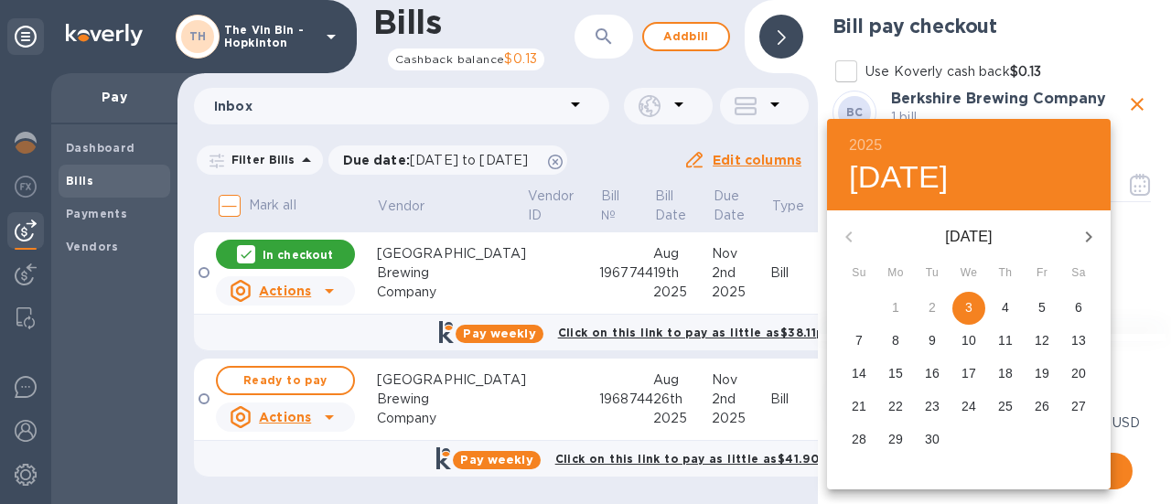
click at [1087, 227] on icon "button" at bounding box center [1089, 237] width 22 height 22
click at [1046, 370] on p "17" at bounding box center [1042, 373] width 15 height 18
type input "[DATE]"
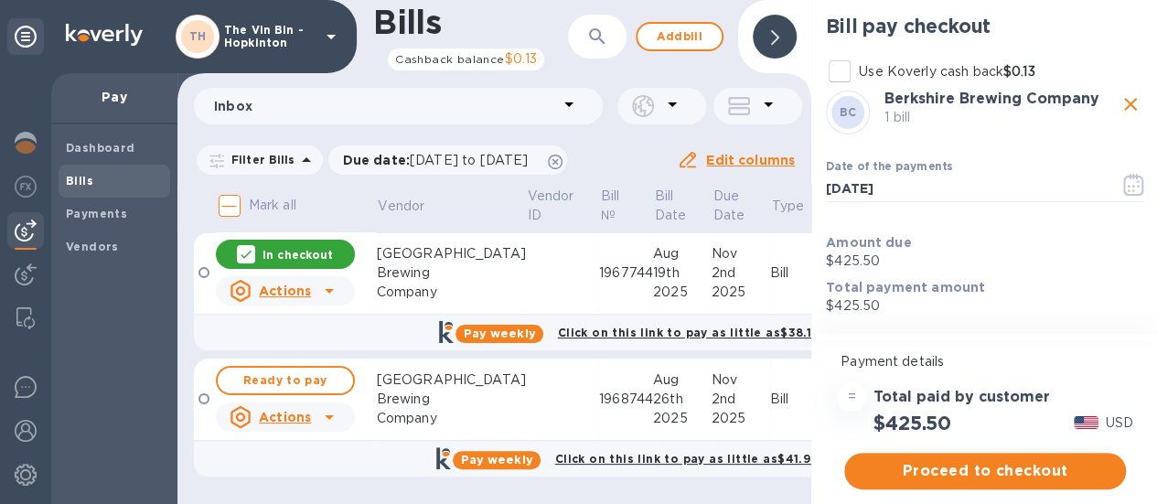
scroll to position [14, 0]
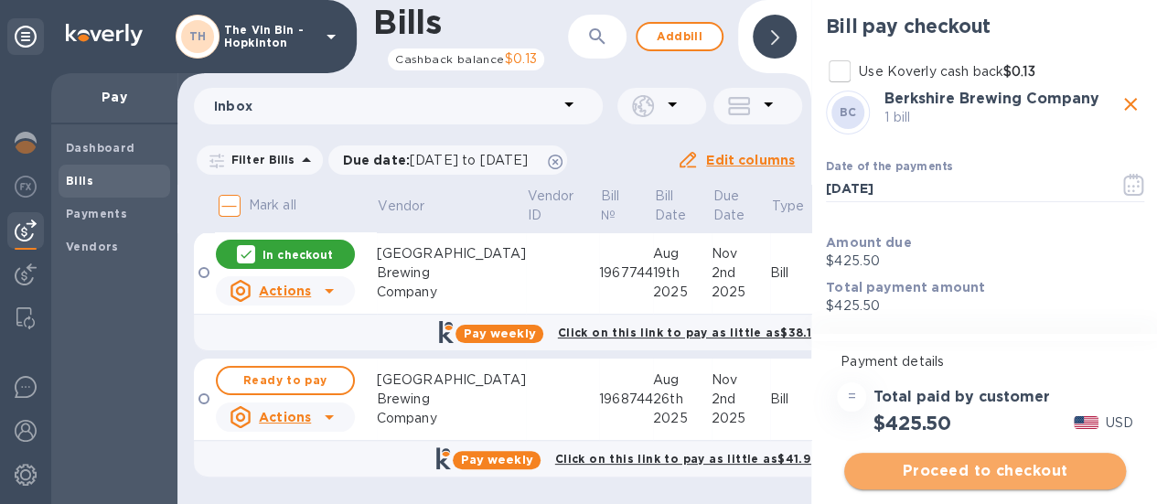
click at [1005, 460] on span "Proceed to checkout" at bounding box center [985, 471] width 252 height 22
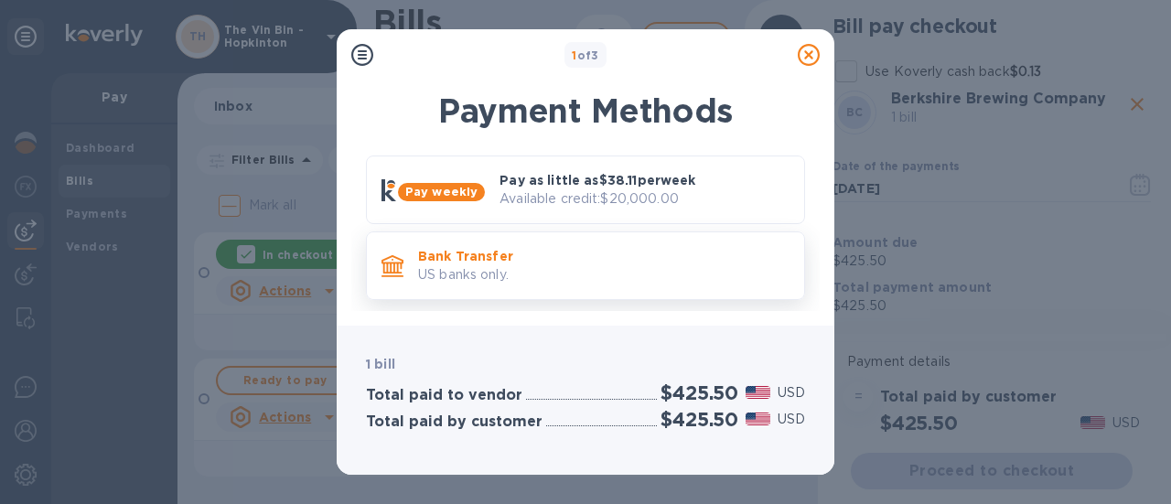
click at [441, 255] on p "Bank Transfer" at bounding box center [603, 256] width 371 height 18
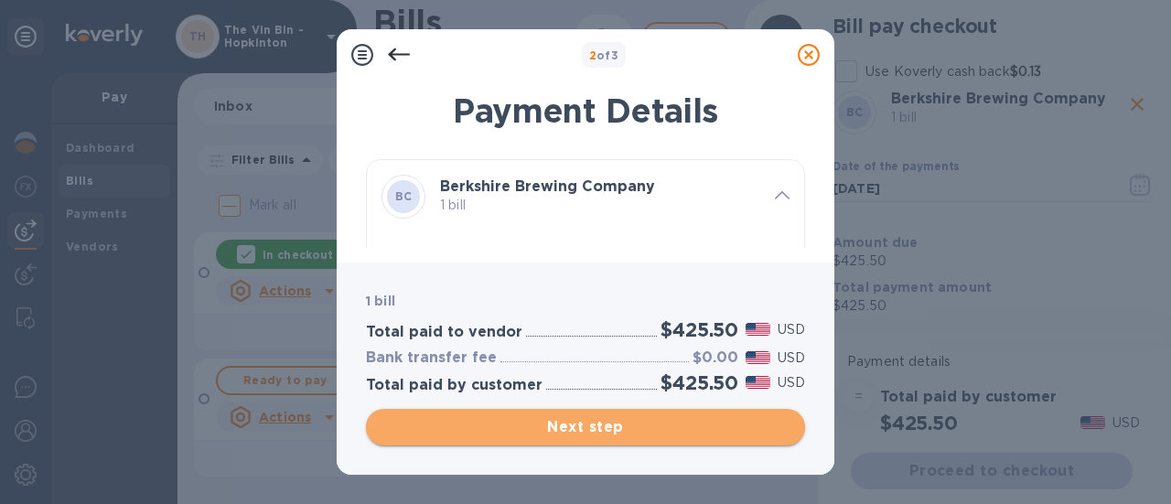
click at [618, 420] on span "Next step" at bounding box center [586, 427] width 410 height 22
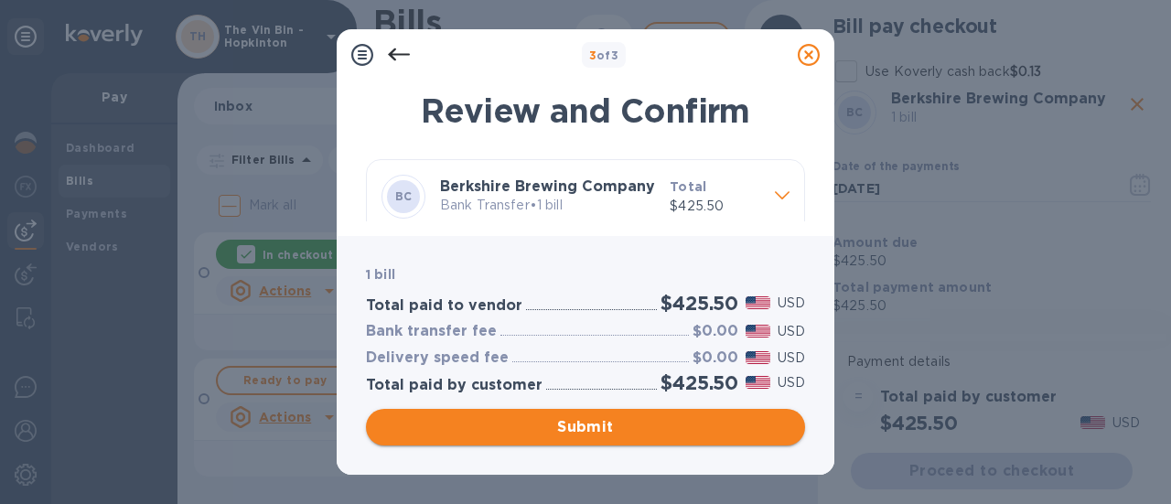
click at [591, 418] on span "Submit" at bounding box center [586, 427] width 410 height 22
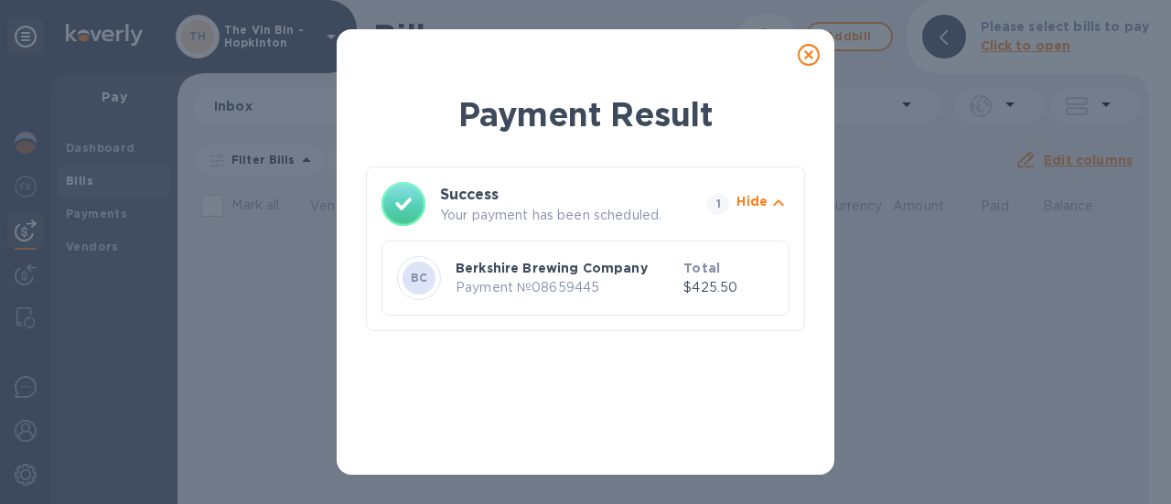
click at [808, 51] on icon at bounding box center [809, 55] width 22 height 22
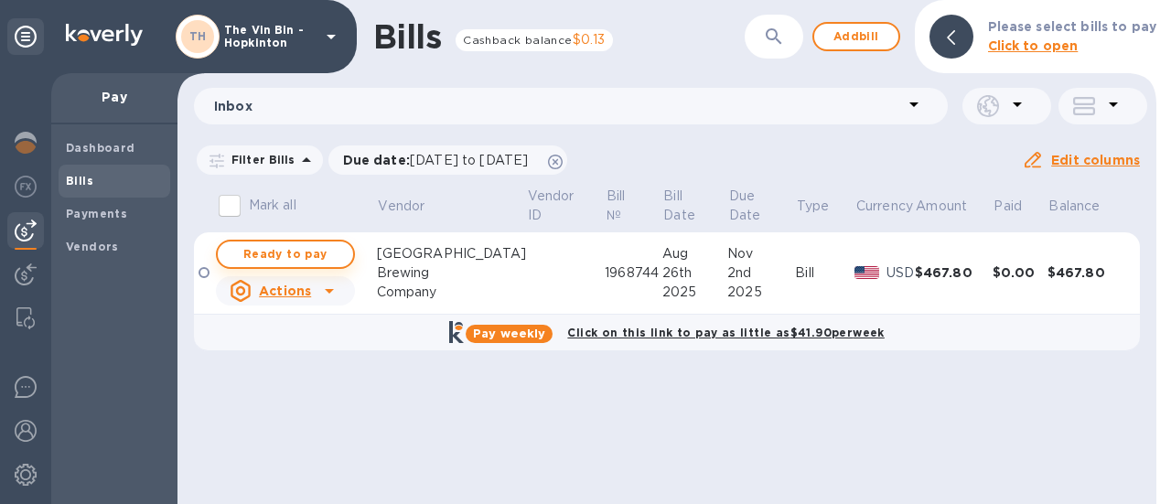
click at [296, 249] on span "Ready to pay" at bounding box center [285, 254] width 106 height 22
checkbox input "true"
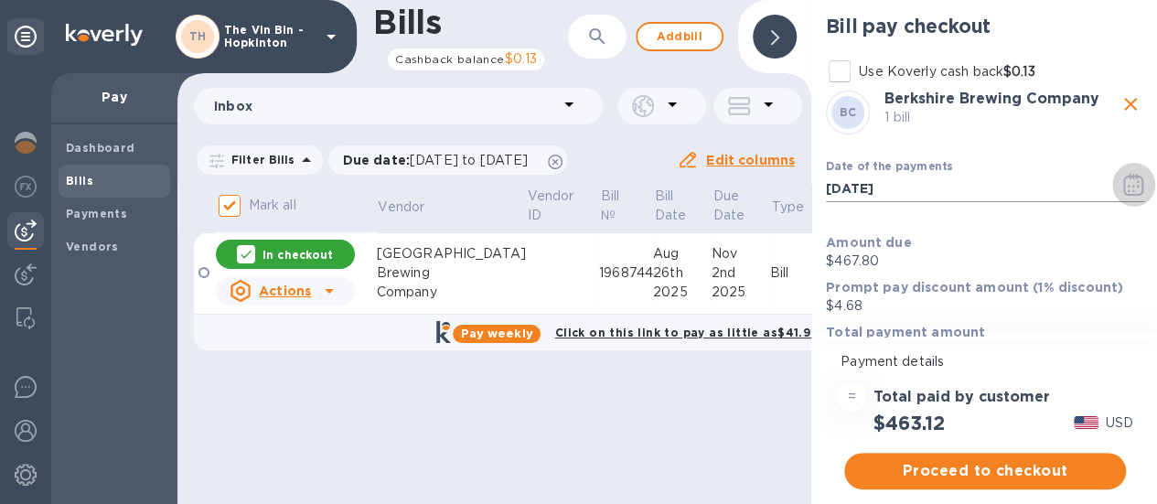
click at [1132, 189] on icon "button" at bounding box center [1133, 185] width 21 height 22
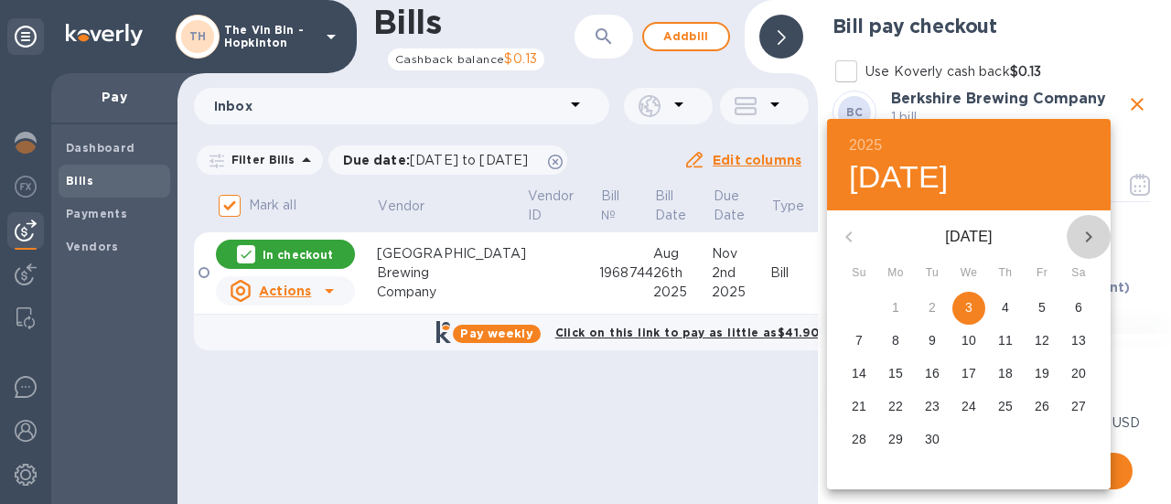
click at [1083, 230] on icon "button" at bounding box center [1089, 237] width 22 height 22
click at [1043, 400] on p "24" at bounding box center [1042, 406] width 15 height 18
type input "[DATE]"
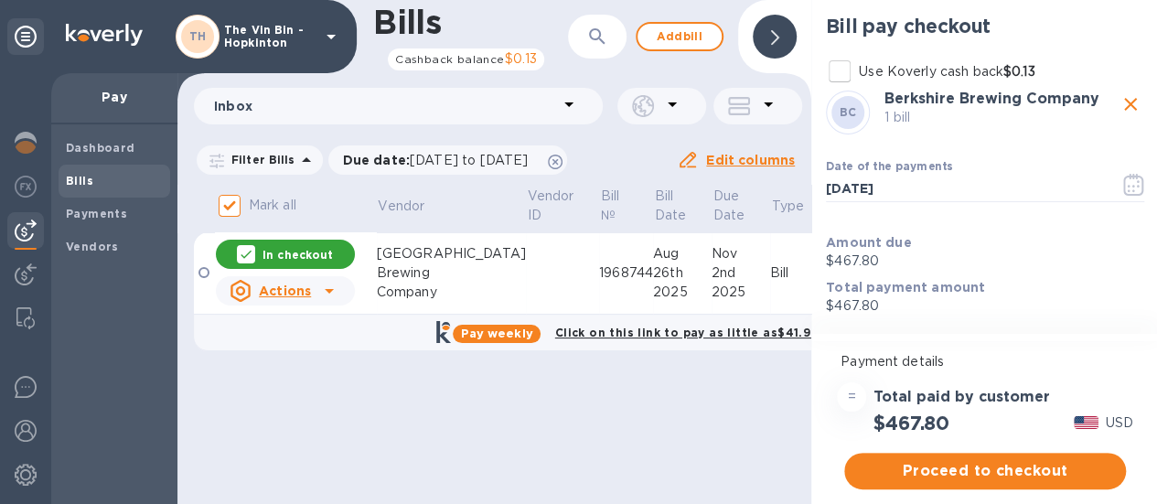
scroll to position [14, 0]
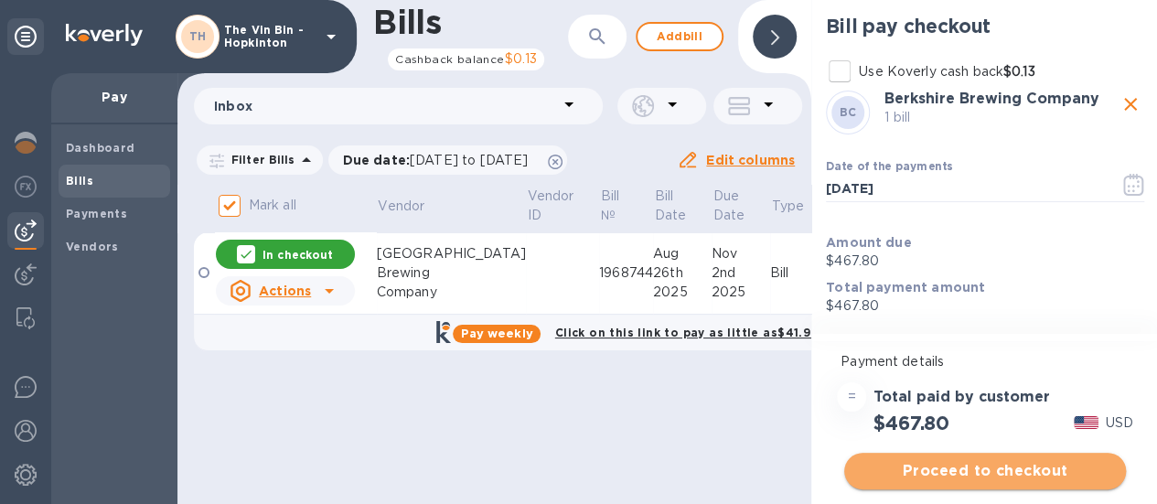
click at [1012, 460] on span "Proceed to checkout" at bounding box center [985, 471] width 252 height 22
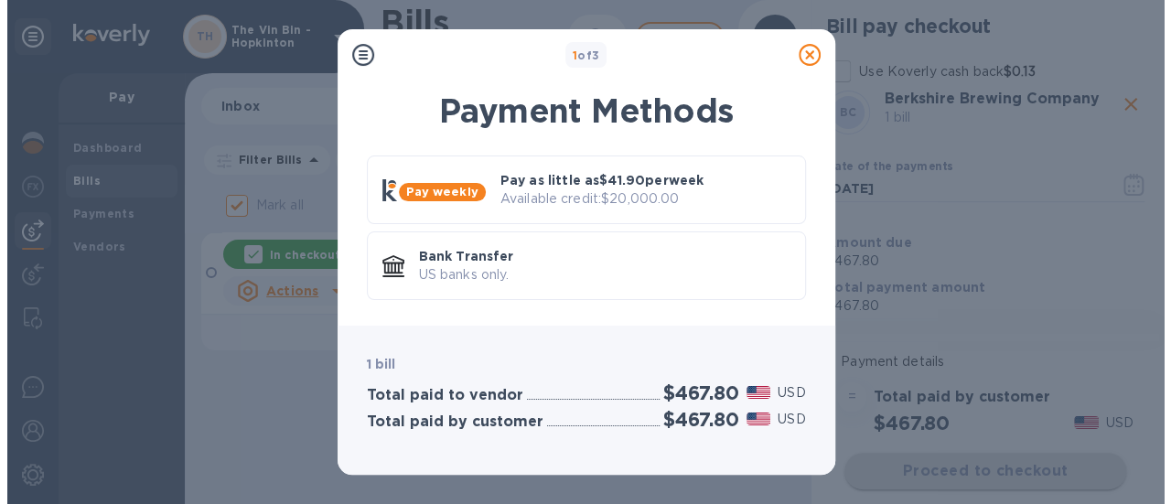
scroll to position [0, 0]
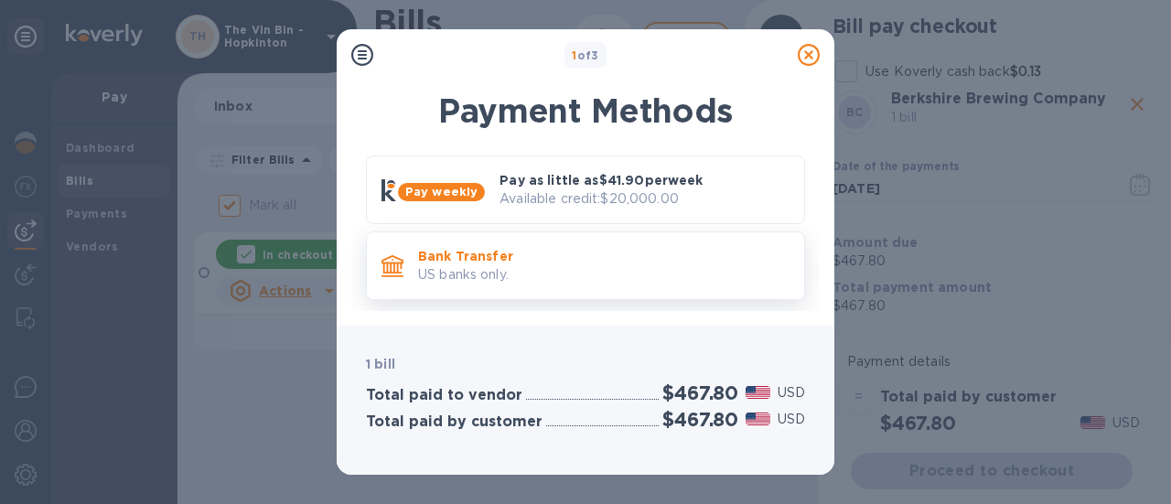
click at [496, 261] on p "Bank Transfer" at bounding box center [603, 256] width 371 height 18
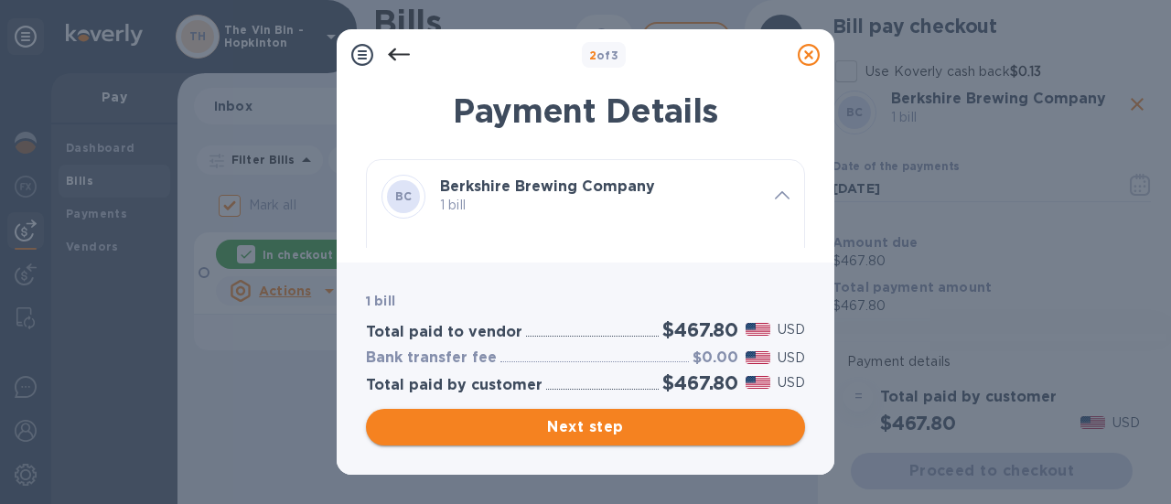
click at [598, 423] on span "Next step" at bounding box center [586, 427] width 410 height 22
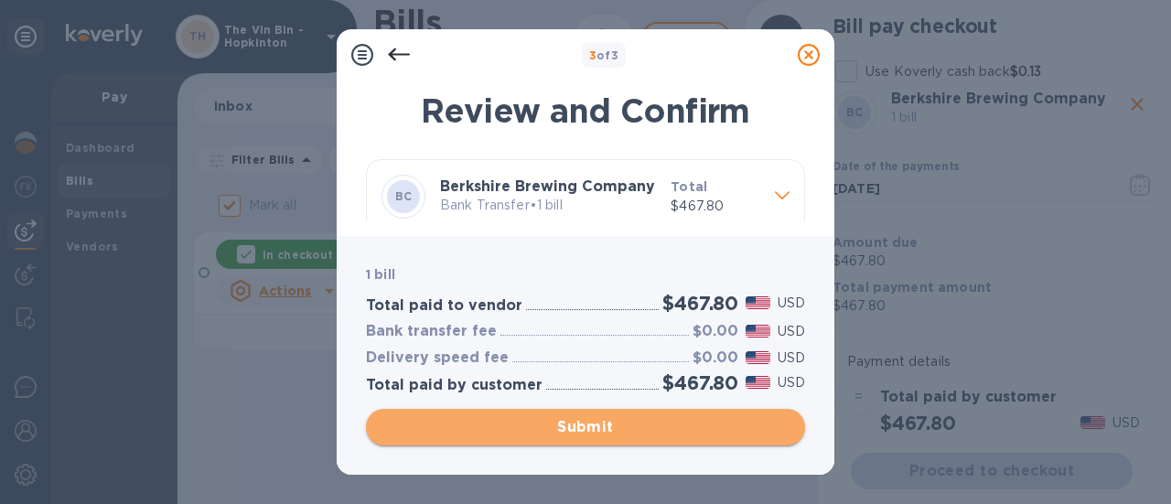
click at [591, 416] on span "Submit" at bounding box center [586, 427] width 410 height 22
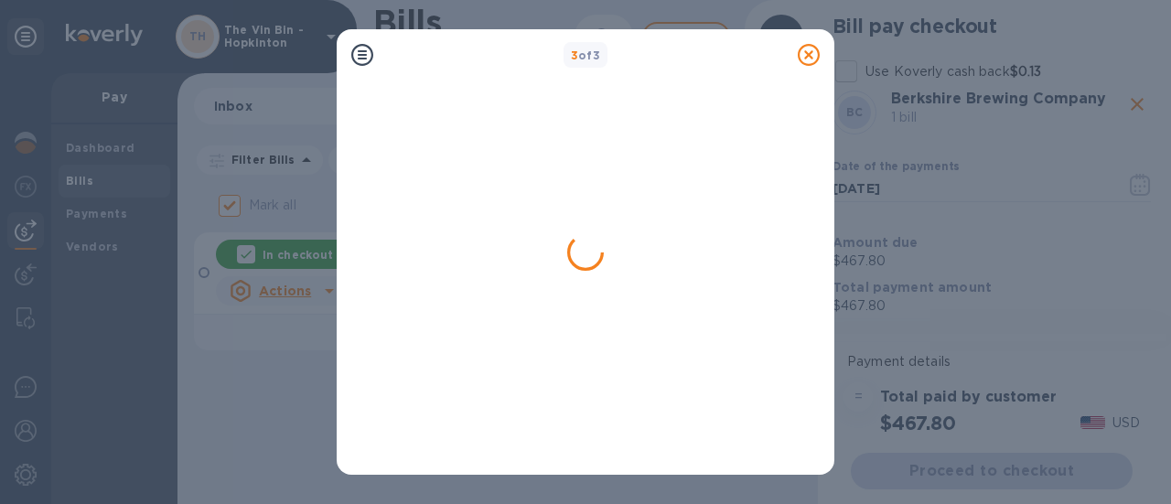
checkbox input "false"
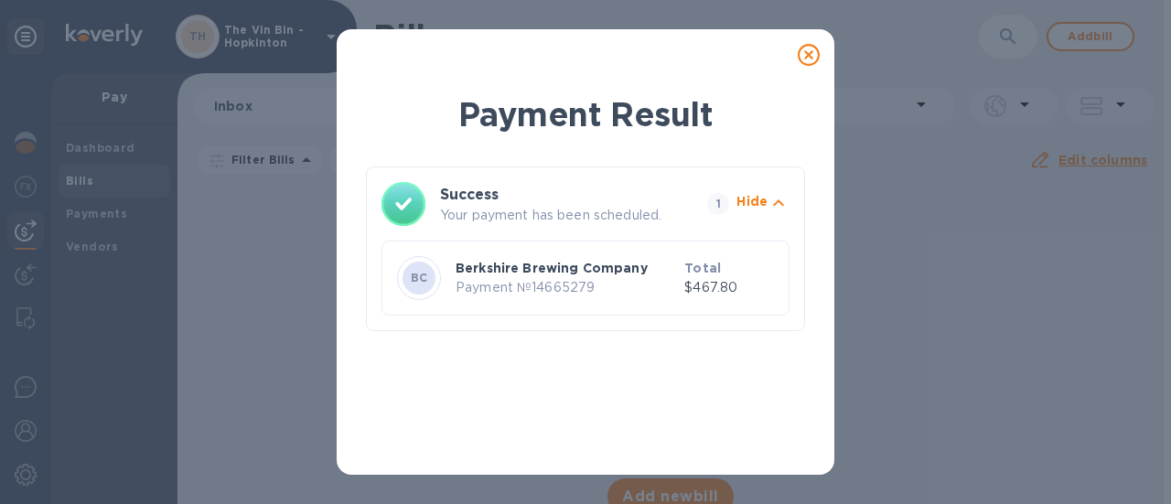
click at [802, 56] on icon at bounding box center [809, 55] width 22 height 22
